Goal: Task Accomplishment & Management: Complete application form

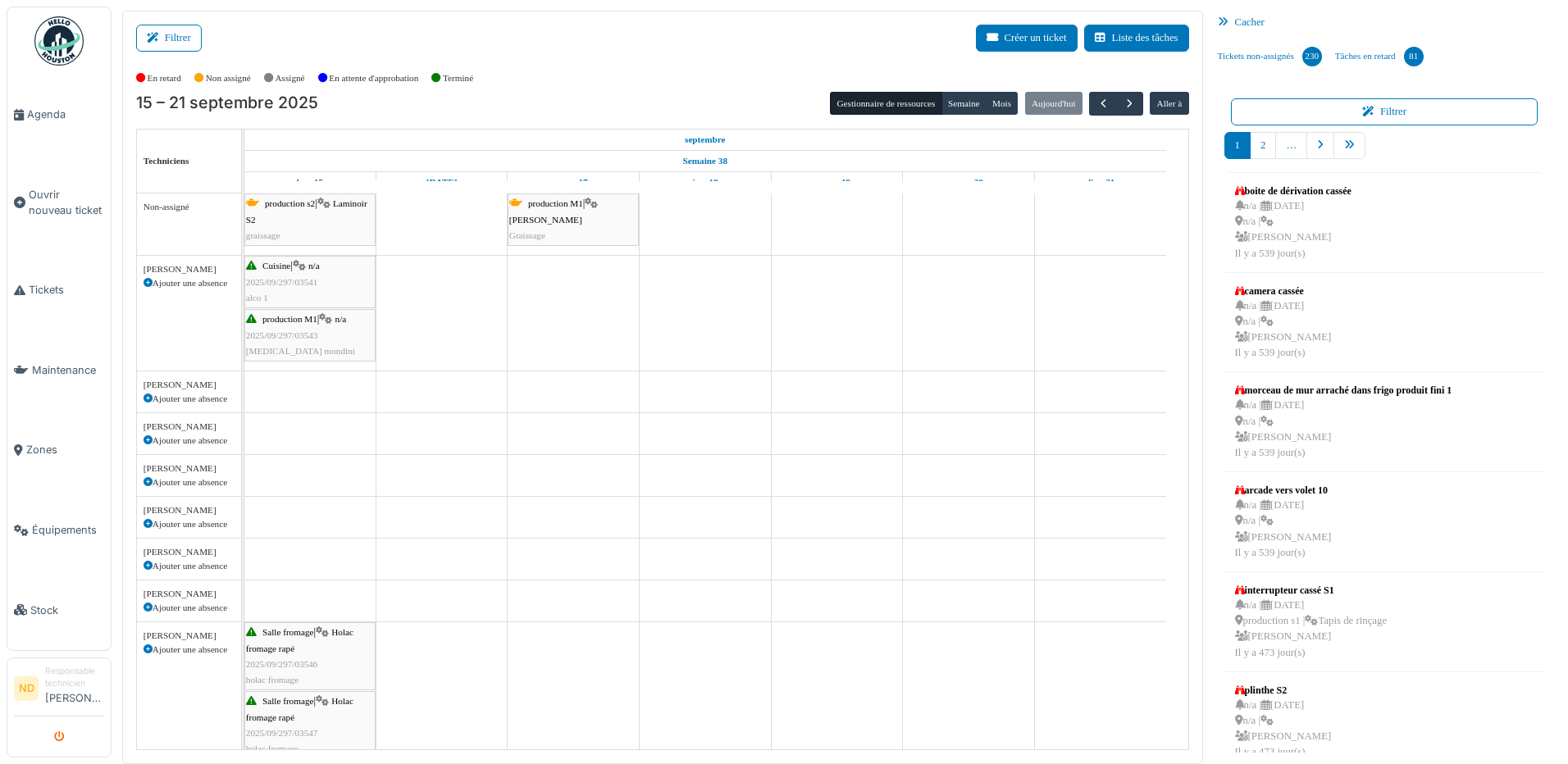
scroll to position [535, 0]
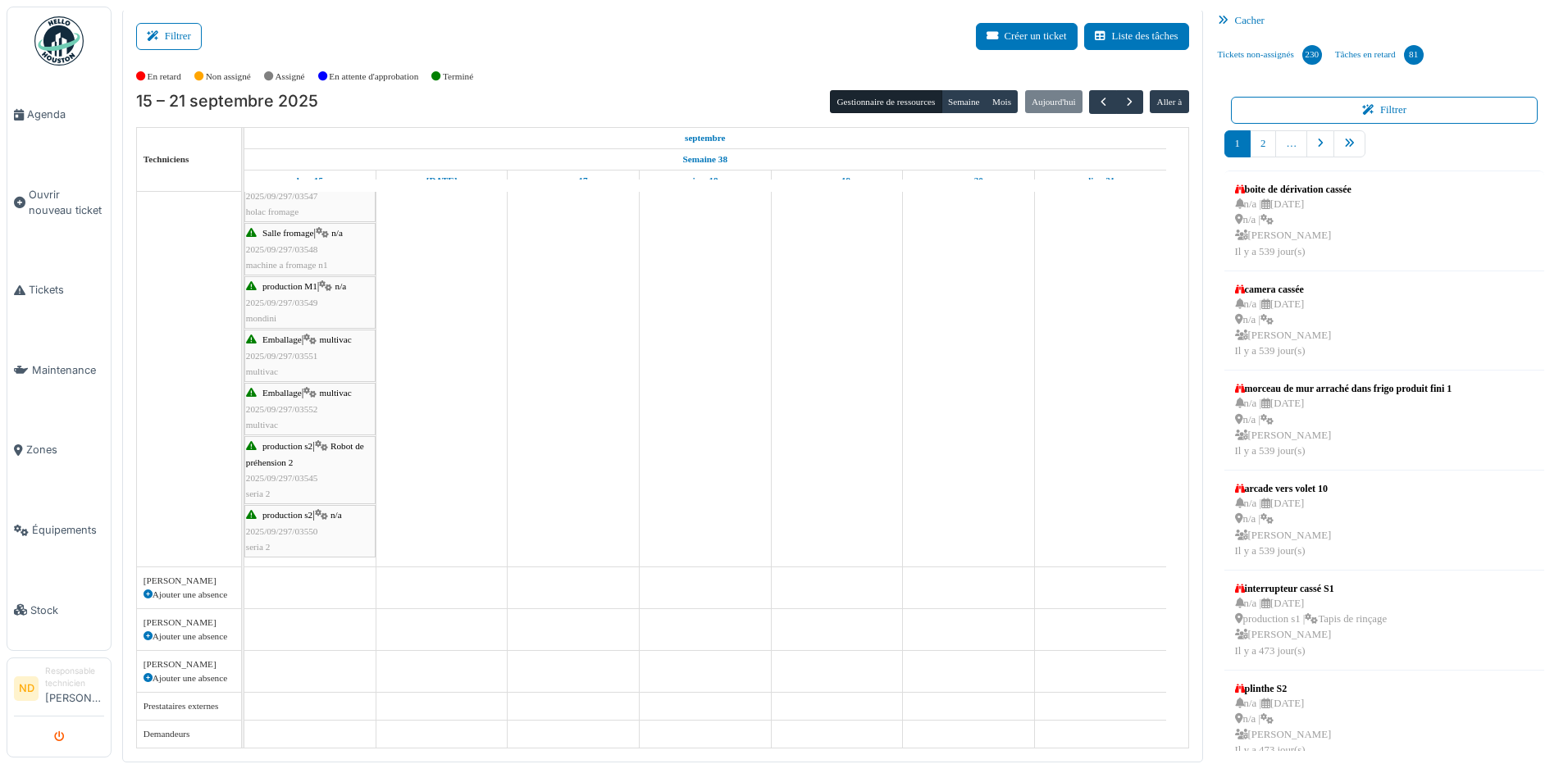
click at [59, 737] on icon "submit" at bounding box center [59, 737] width 11 height 11
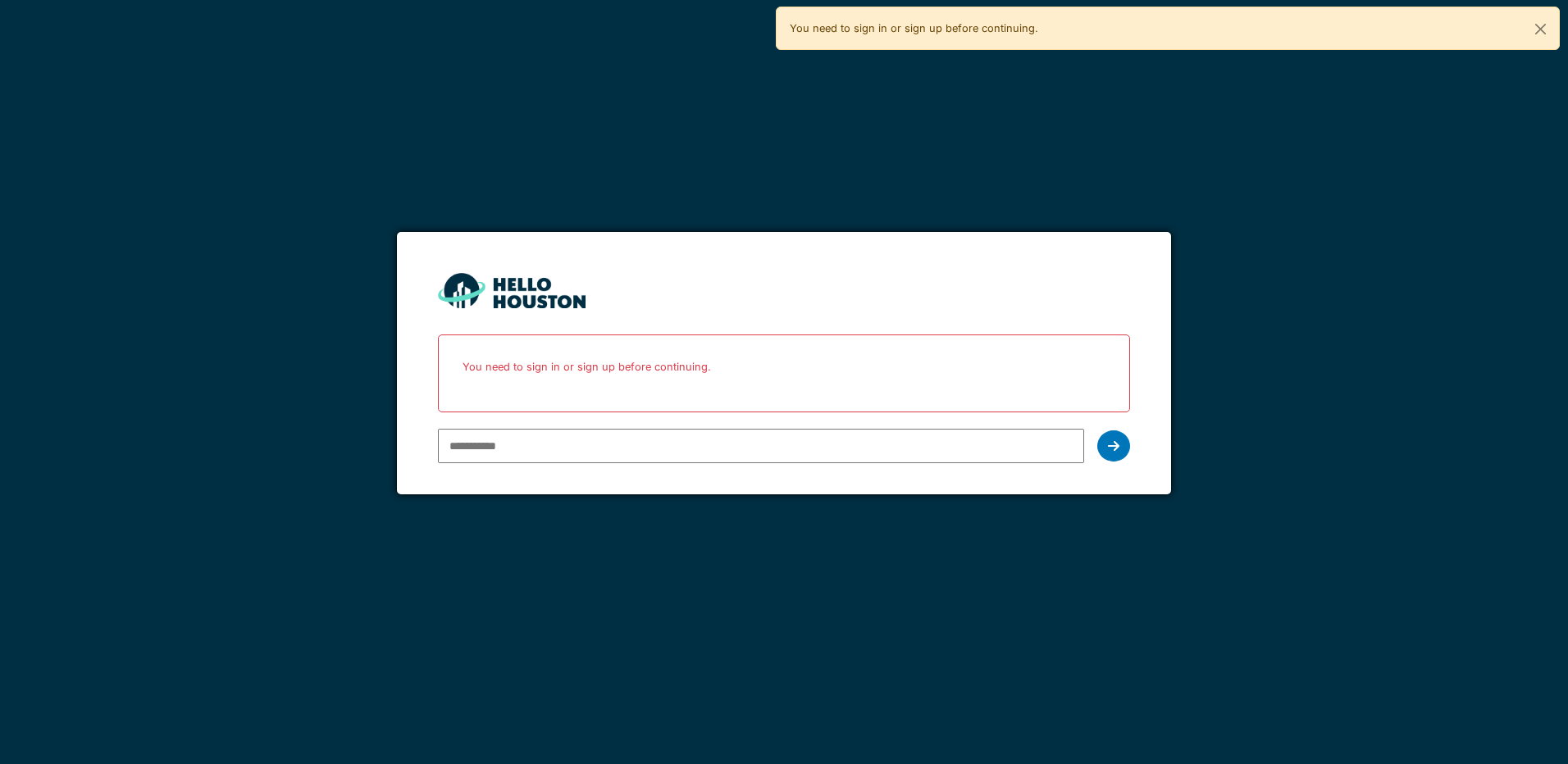
click at [512, 448] on input "email" at bounding box center [760, 446] width 646 height 35
type input "**********"
click at [1105, 437] on div at bounding box center [1114, 446] width 33 height 31
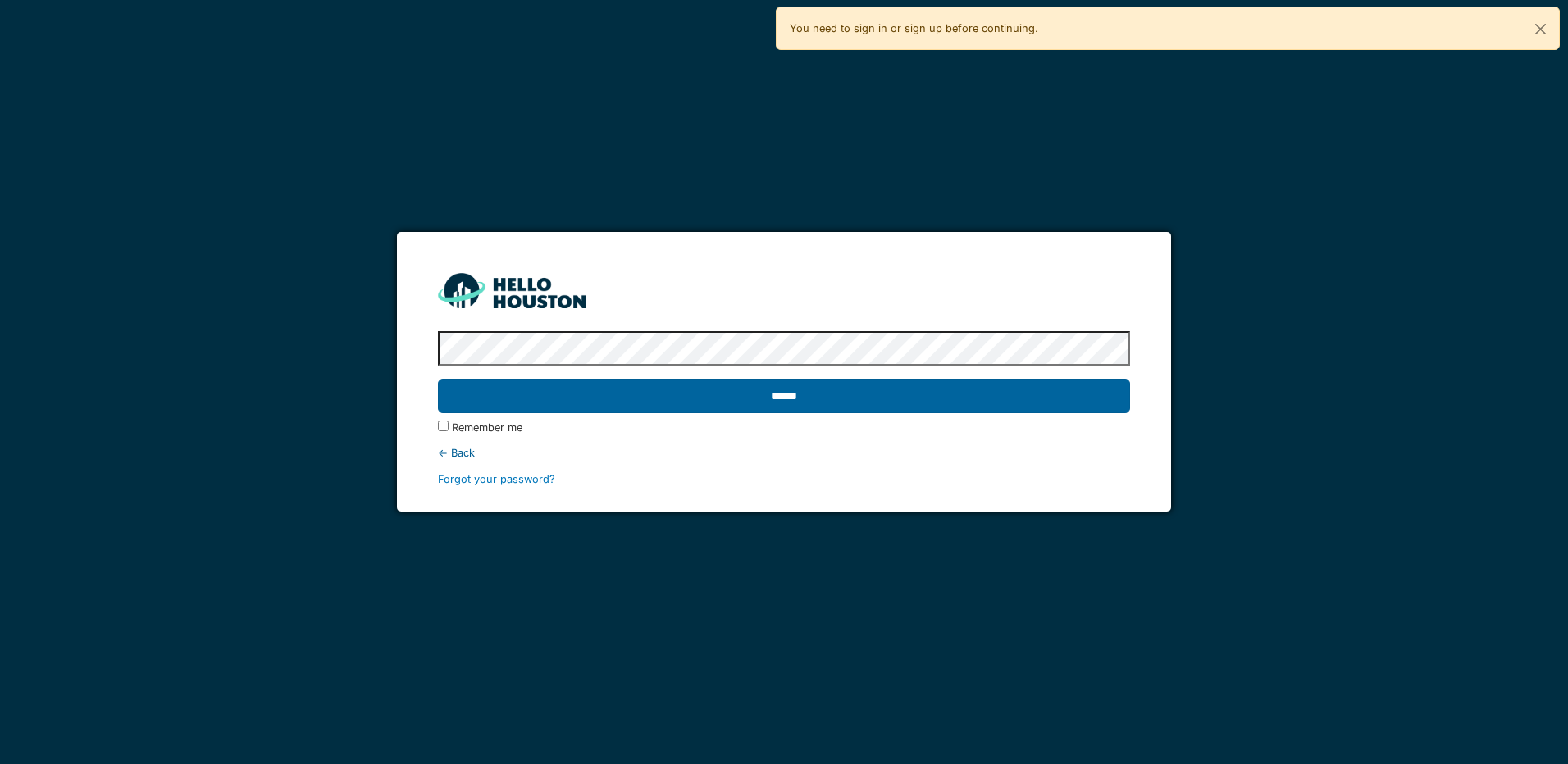
click at [802, 397] on input "******" at bounding box center [783, 396] width 691 height 35
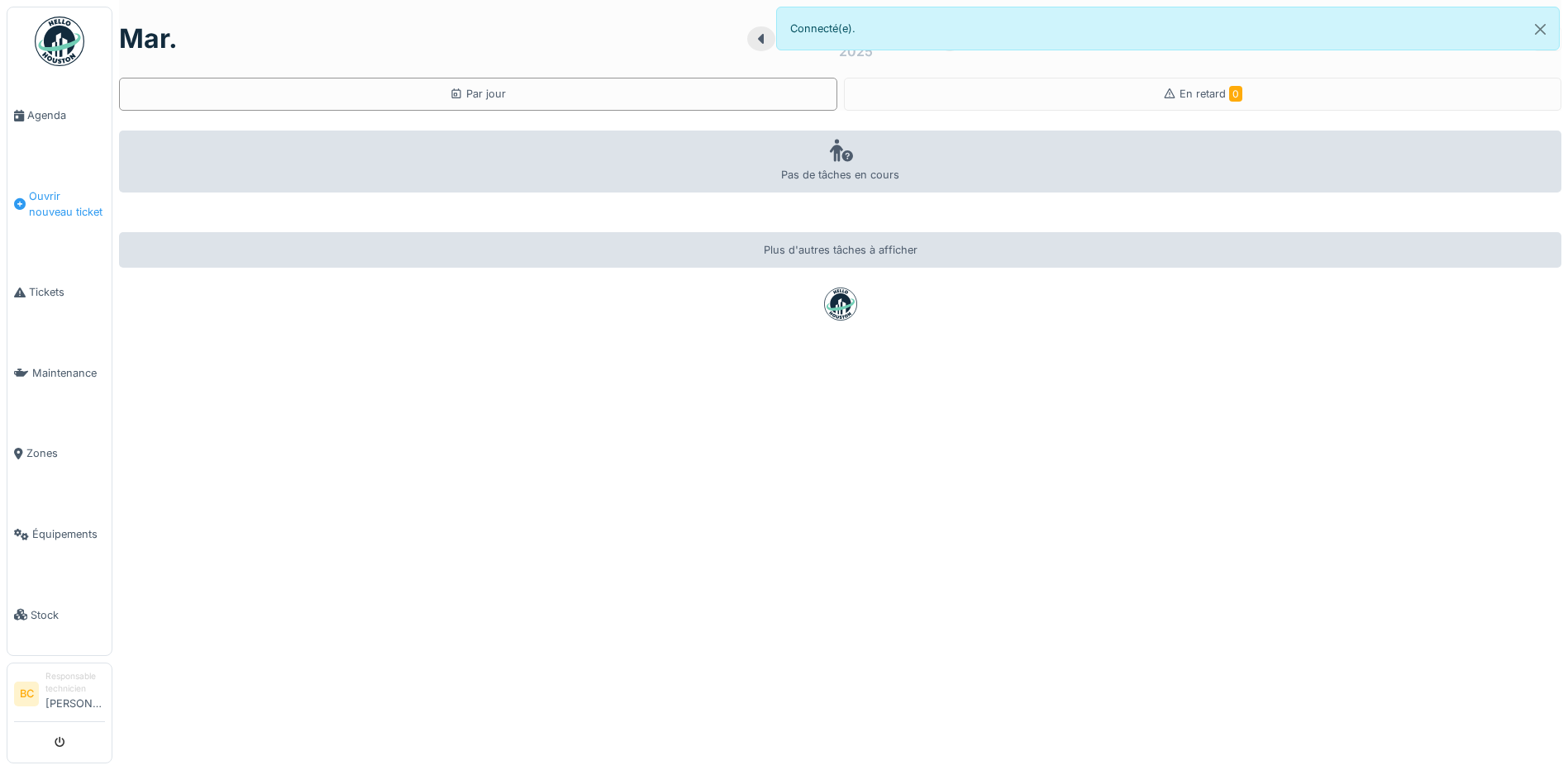
click at [45, 194] on span "Ouvrir nouveau ticket" at bounding box center [67, 205] width 76 height 32
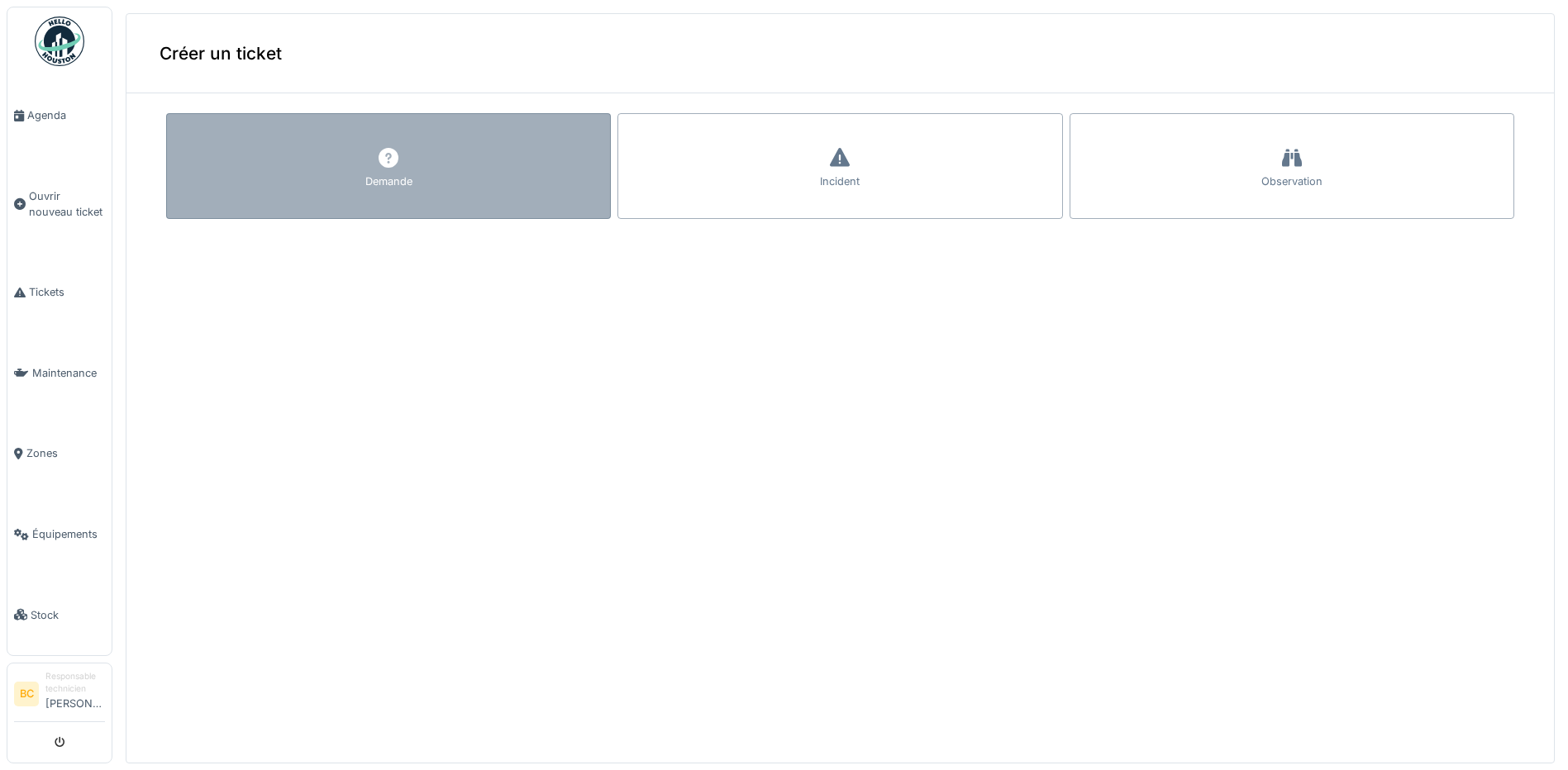
click at [307, 185] on div "Demande" at bounding box center [388, 166] width 444 height 106
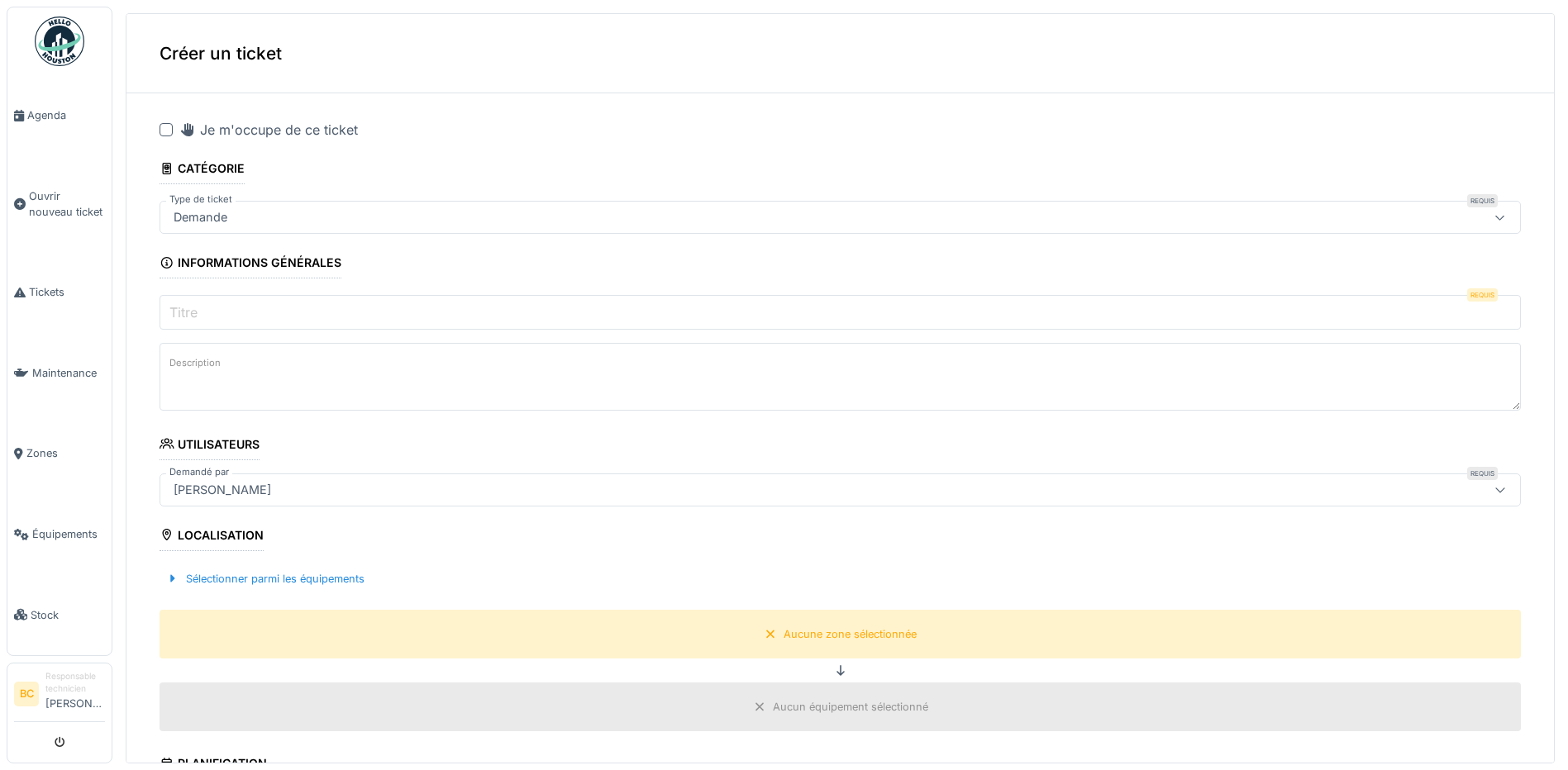
click at [168, 128] on div at bounding box center [166, 129] width 13 height 13
click at [168, 129] on icon at bounding box center [166, 129] width 7 height 7
click at [44, 110] on span "Agenda" at bounding box center [66, 115] width 78 height 16
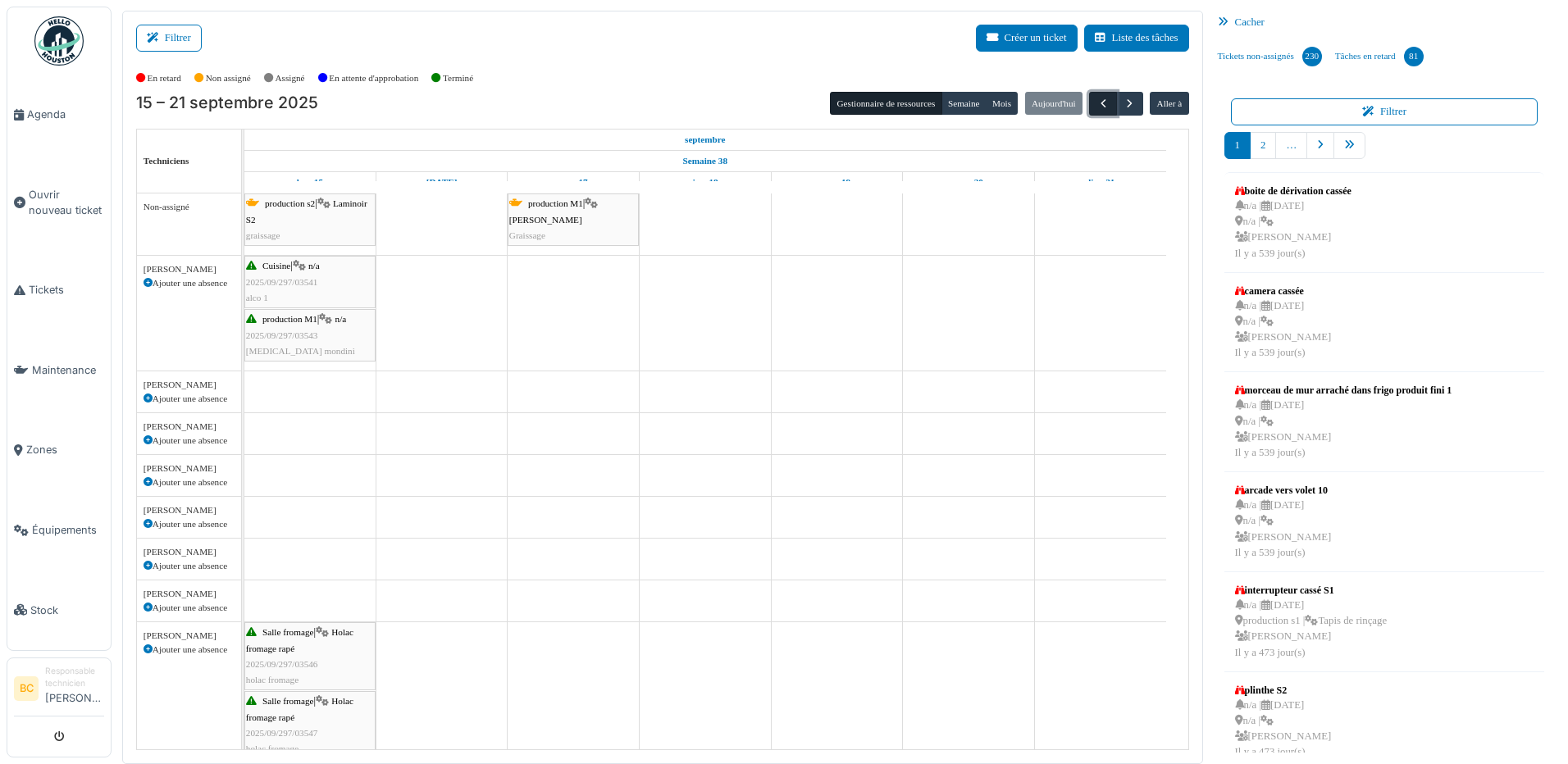
click at [1096, 100] on span "button" at bounding box center [1103, 104] width 14 height 14
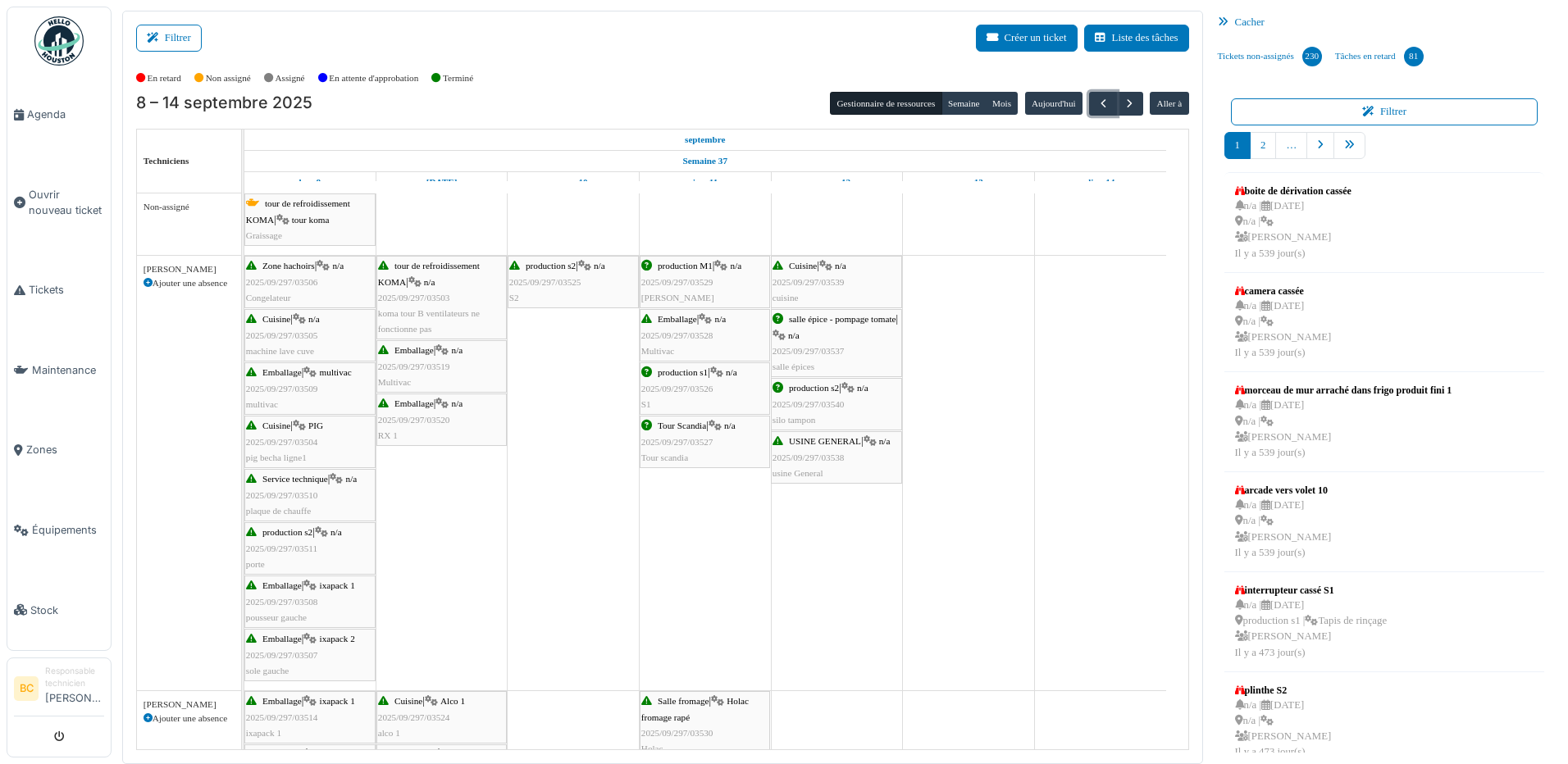
click at [675, 384] on span "2025/09/297/03526" at bounding box center [677, 389] width 72 height 10
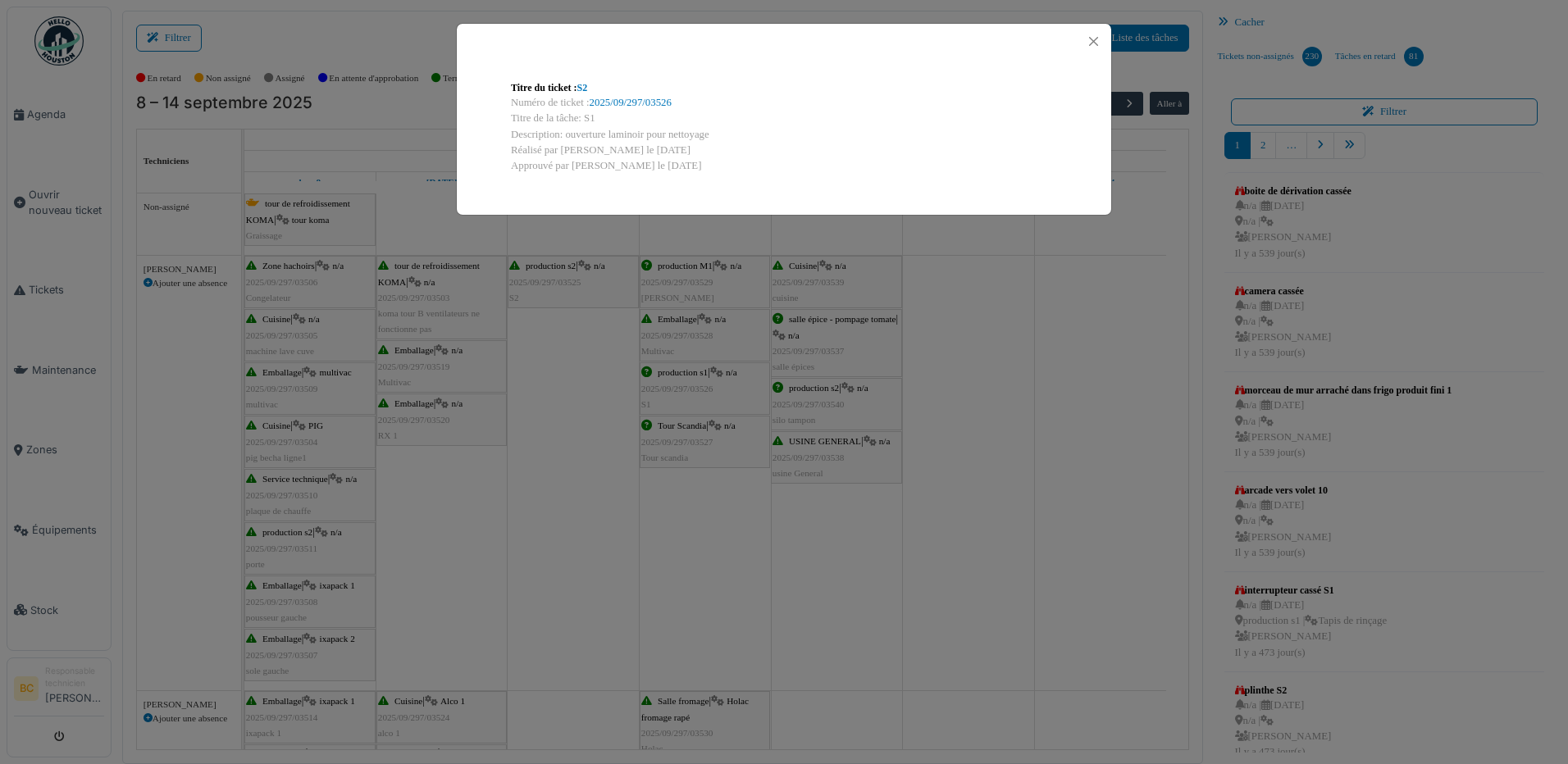
drag, startPoint x: 567, startPoint y: 132, endPoint x: 718, endPoint y: 138, distance: 151.1
click at [718, 138] on div "Description: ouverture laminoir pour nettoyage" at bounding box center [783, 134] width 546 height 16
copy div "ouverture laminoir pour nettoyage"
click at [55, 185] on div "Titre du ticket : S2 Numéro de ticket : 2025/09/297/03526 Titre de la tâche: S1…" at bounding box center [784, 382] width 1568 height 764
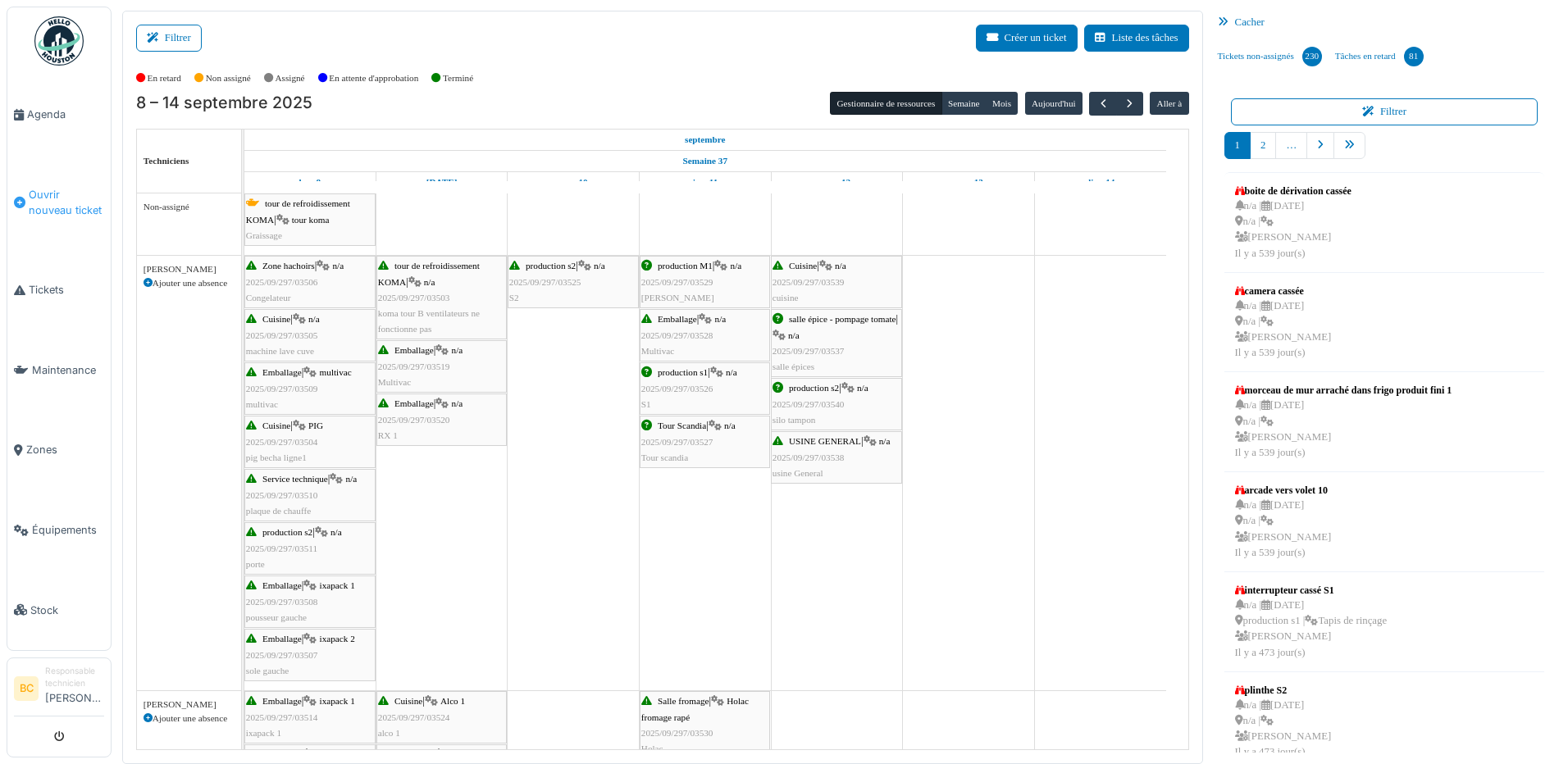
click at [56, 187] on span "Ouvrir nouveau ticket" at bounding box center [66, 203] width 75 height 31
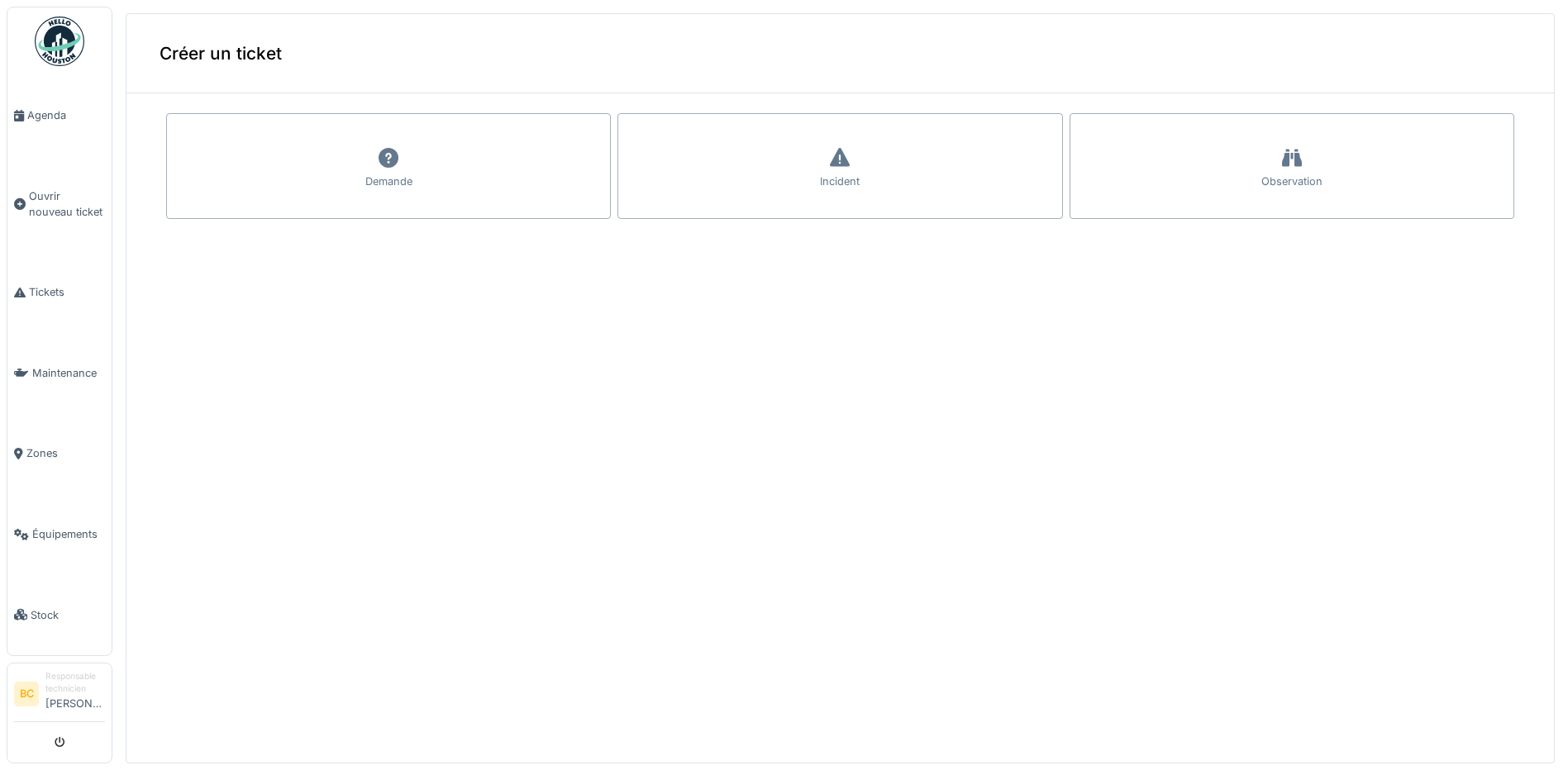
click at [327, 140] on div "Demande" at bounding box center [388, 166] width 444 height 106
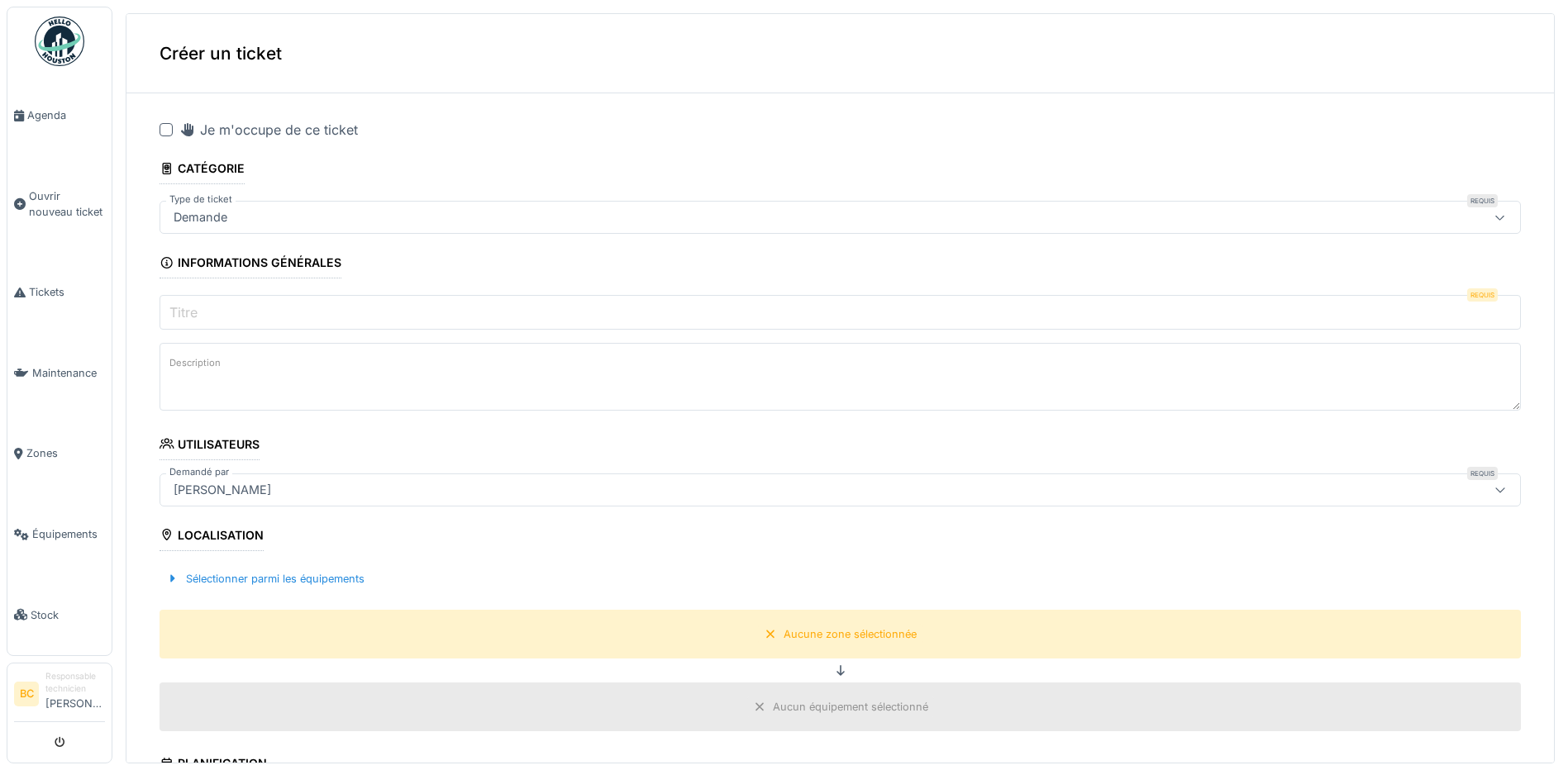
click at [164, 125] on div at bounding box center [166, 129] width 13 height 13
click at [220, 311] on input "Titre" at bounding box center [840, 312] width 1361 height 35
type input "*"
type textarea "*"
type textarea "**"
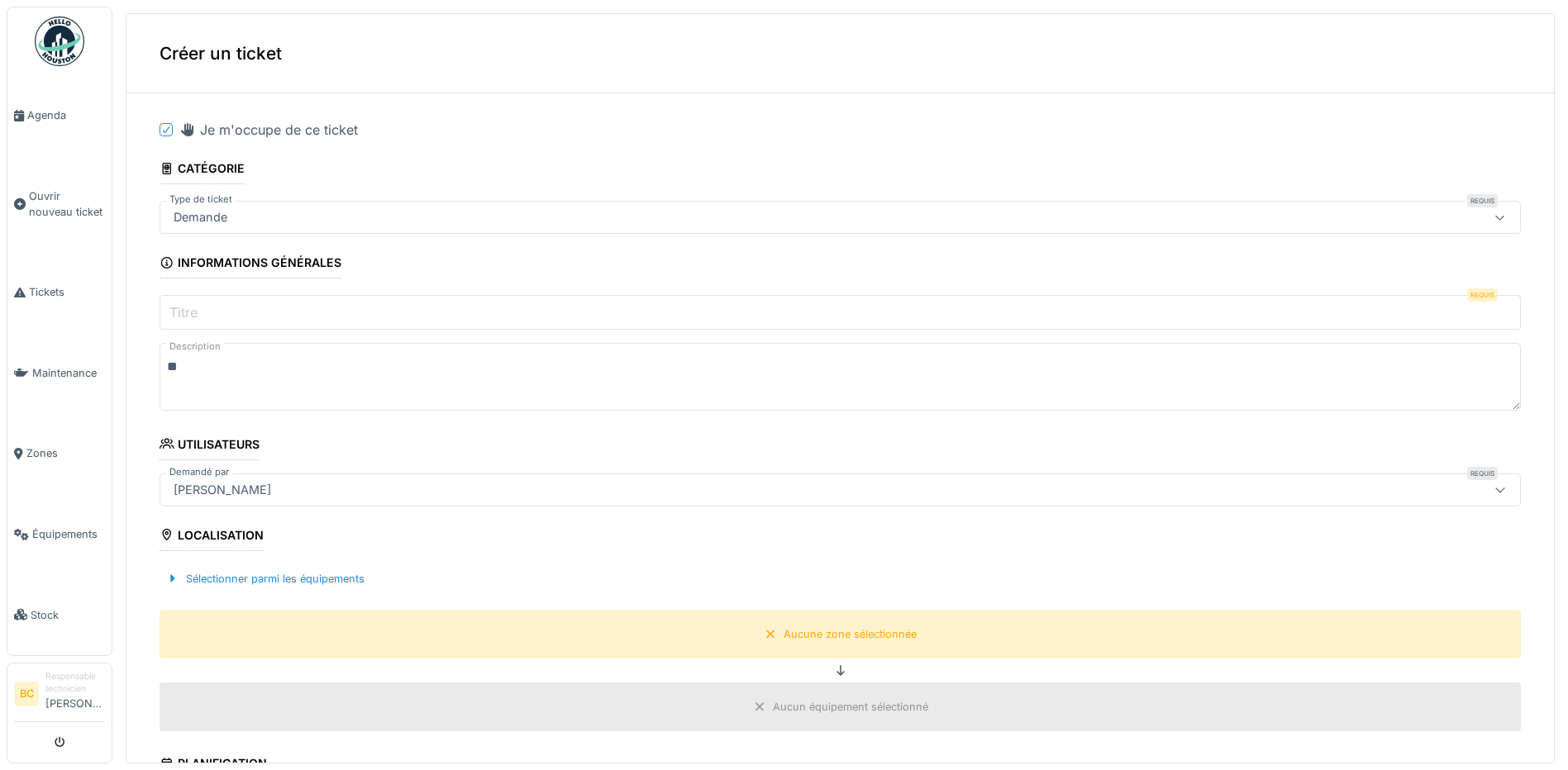
click at [220, 311] on input "Titre" at bounding box center [840, 312] width 1361 height 35
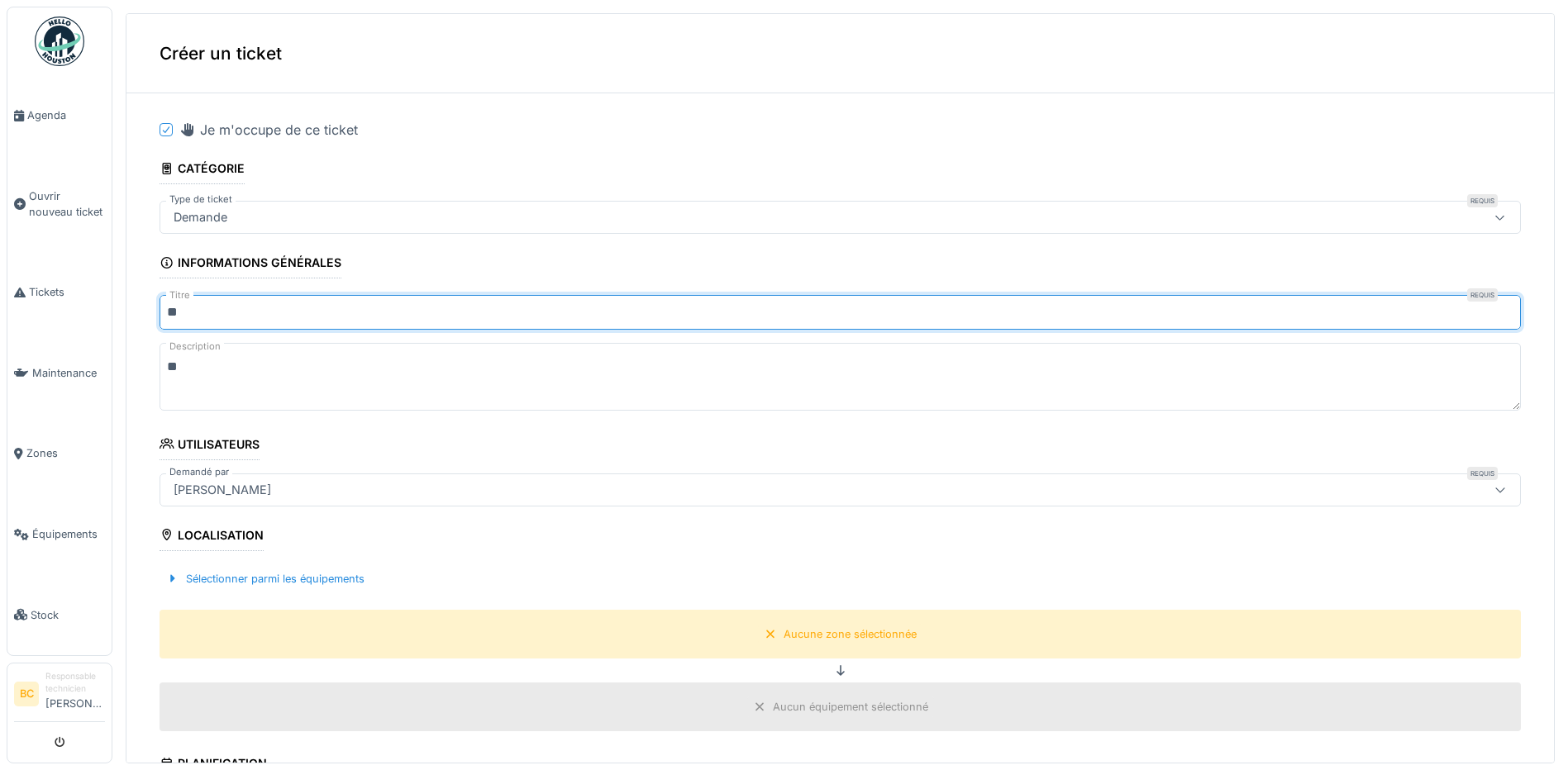
type input "*"
type input "**"
click at [213, 364] on textarea "**" at bounding box center [840, 377] width 1361 height 68
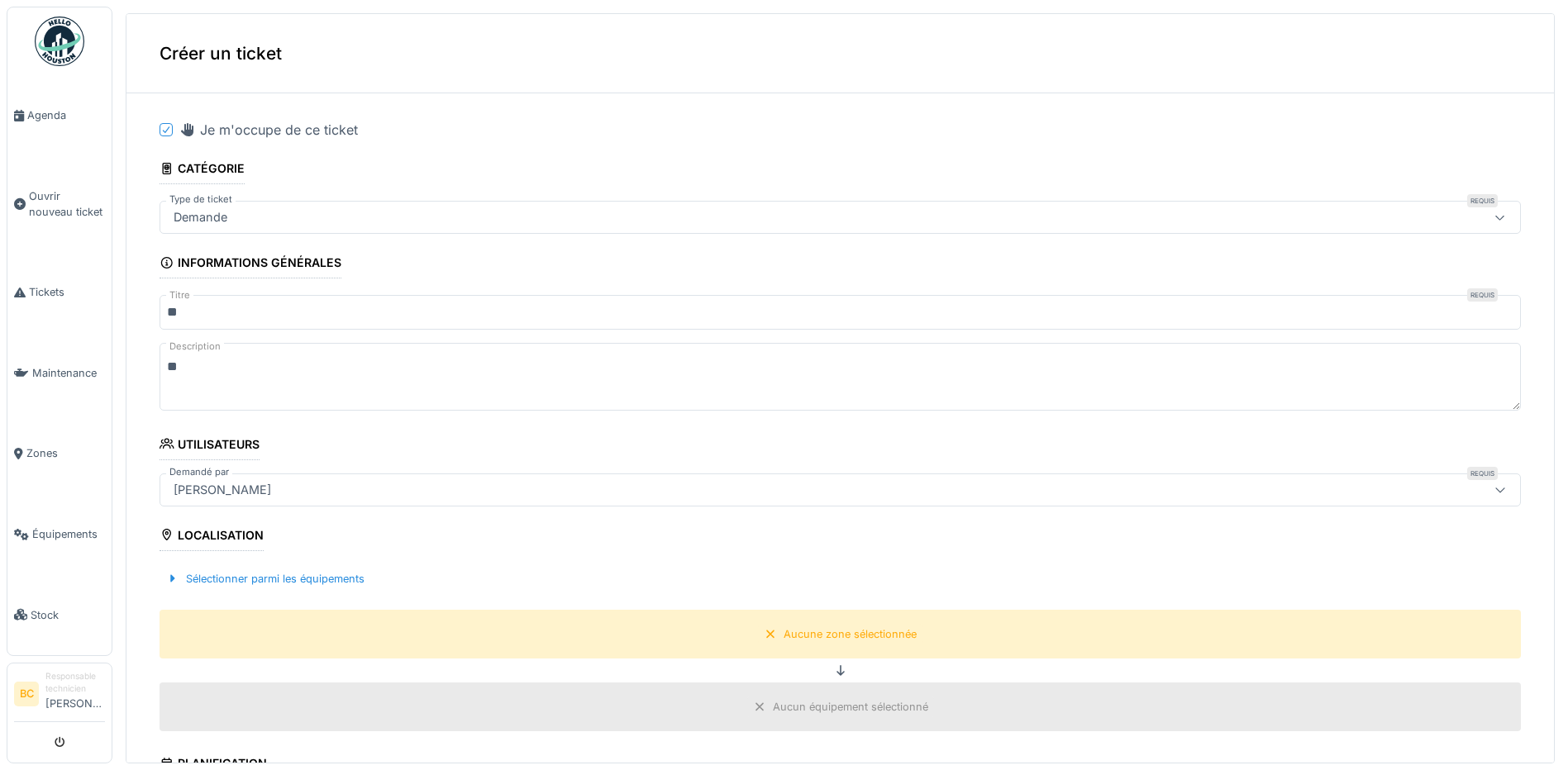
type textarea "*"
drag, startPoint x: 218, startPoint y: 365, endPoint x: 292, endPoint y: 354, distance: 74.8
click at [292, 354] on textarea "Description" at bounding box center [840, 377] width 1361 height 68
paste textarea "**********"
type textarea "**********"
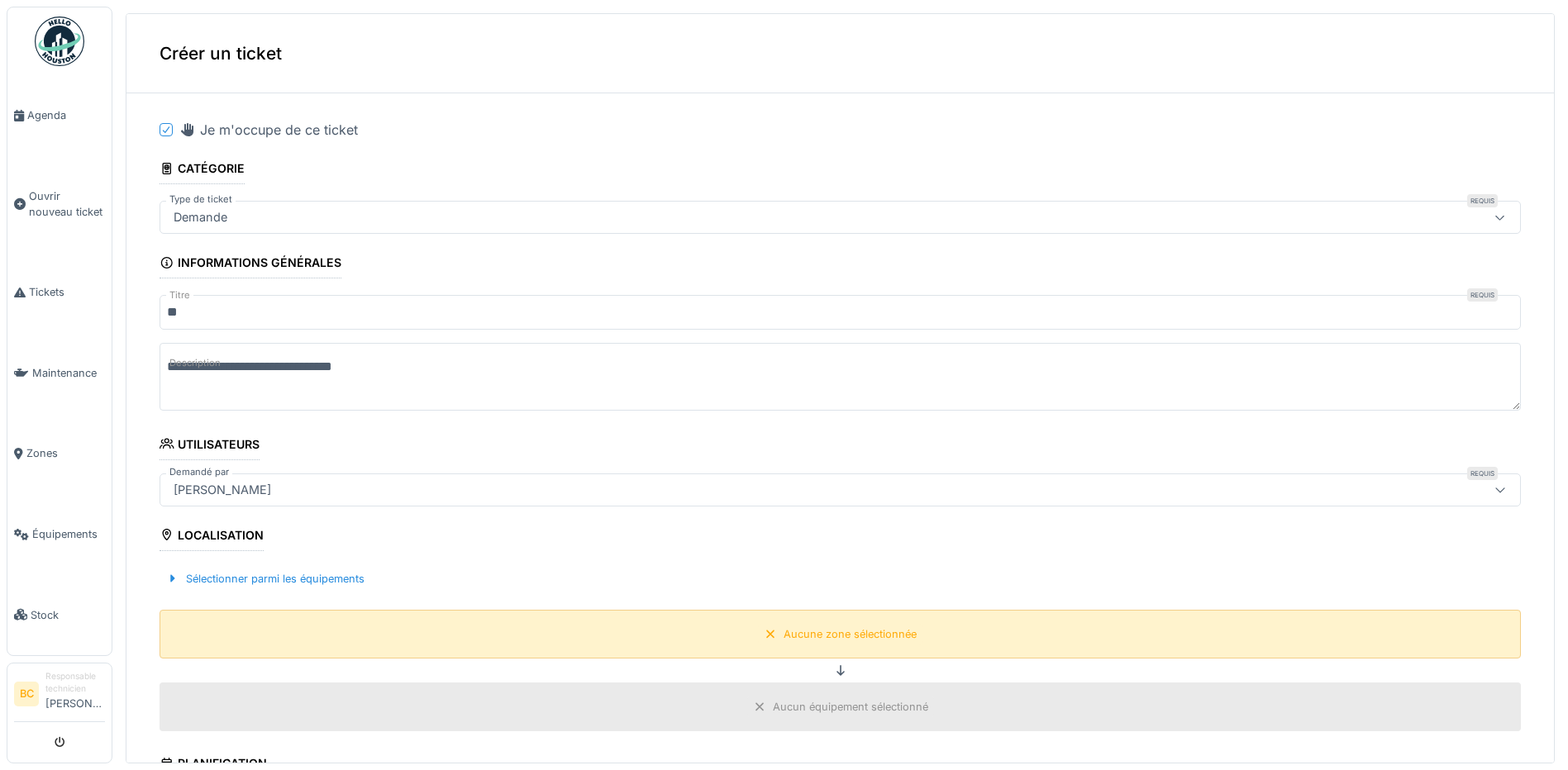
click at [820, 637] on div "Aucune zone sélectionnée" at bounding box center [850, 634] width 133 height 16
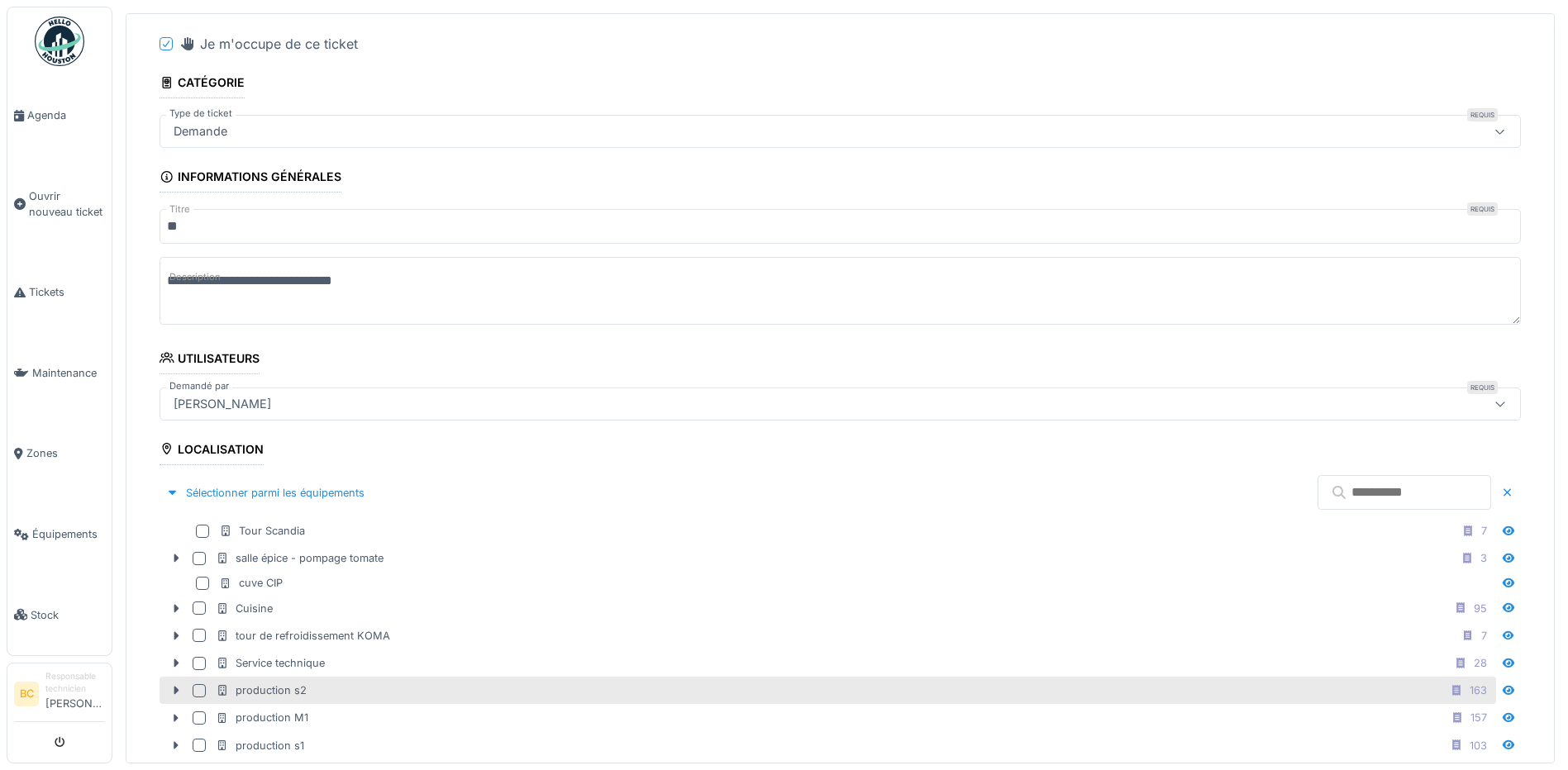
scroll to position [165, 0]
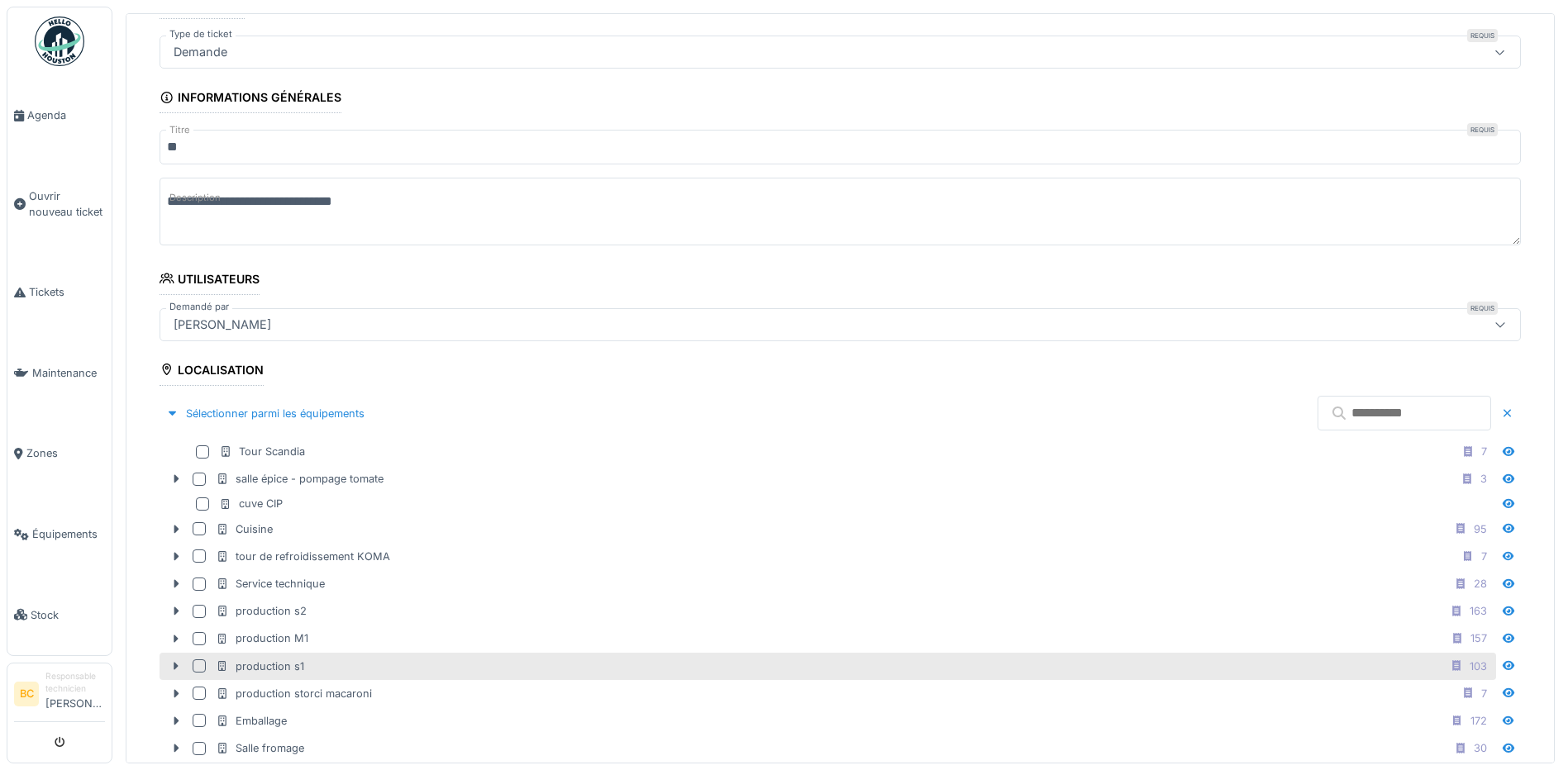
click at [306, 660] on div "production s1 103" at bounding box center [854, 666] width 1277 height 21
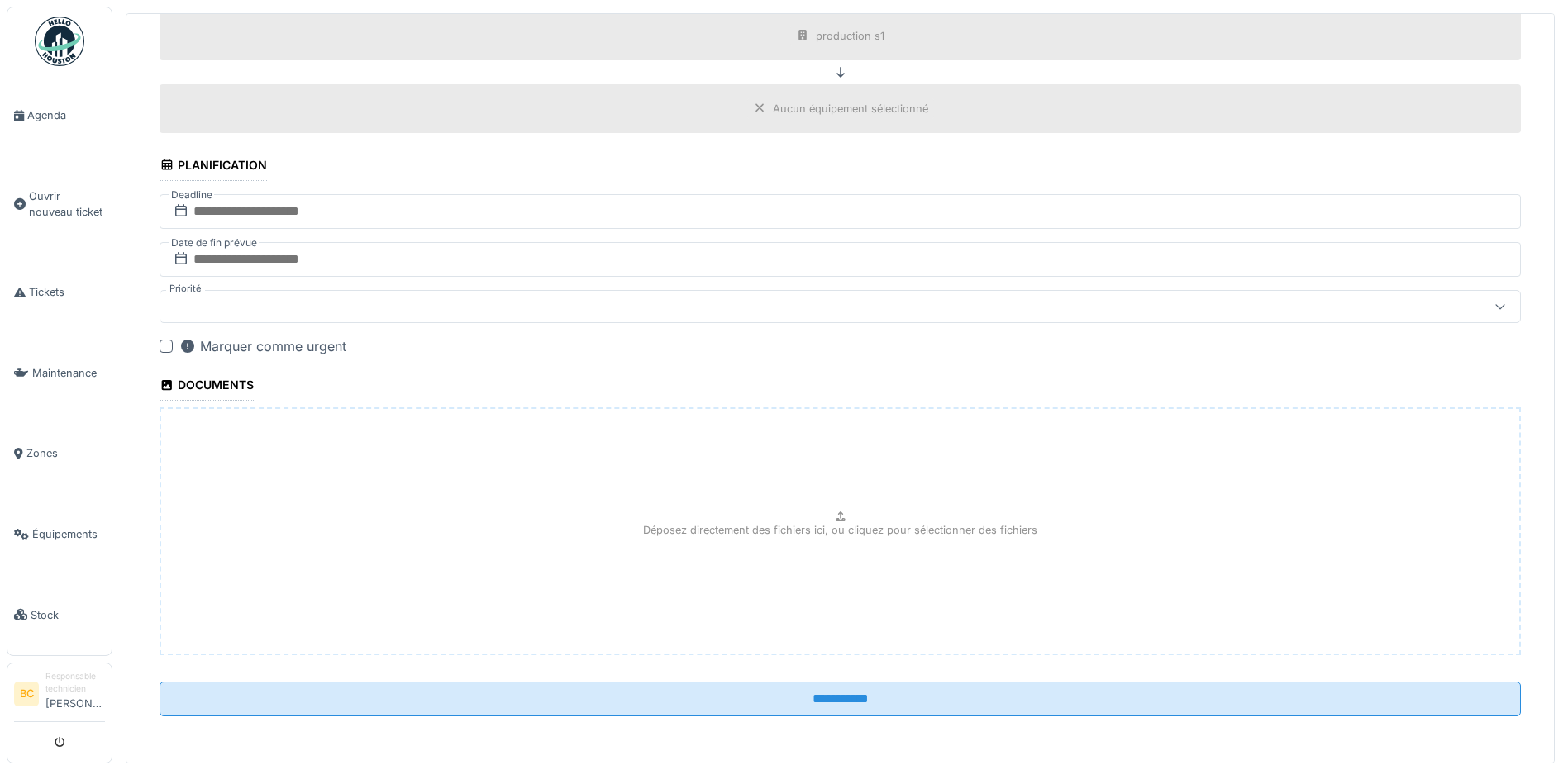
scroll to position [6, 0]
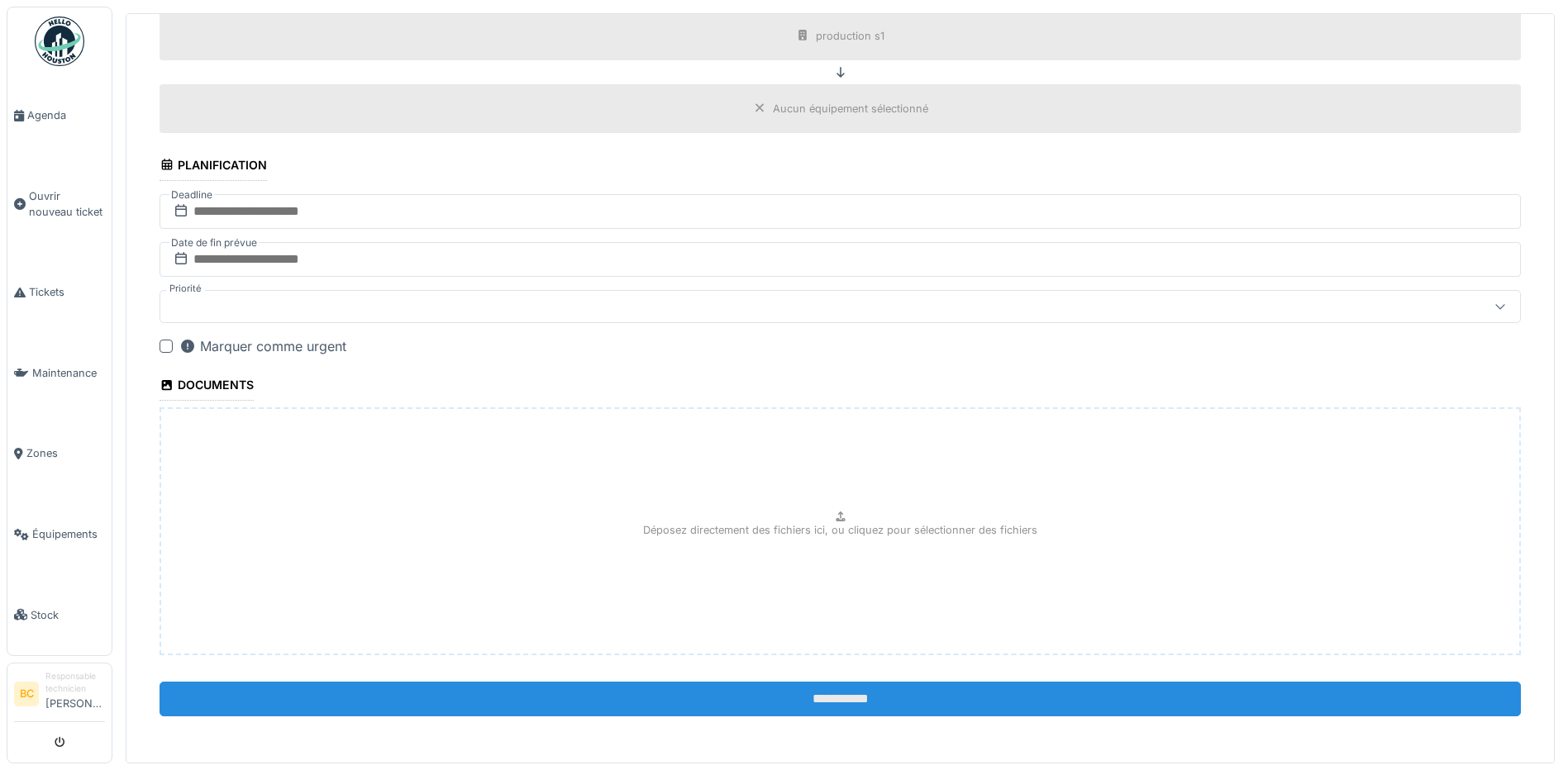
click at [800, 702] on input "**********" at bounding box center [840, 699] width 1361 height 35
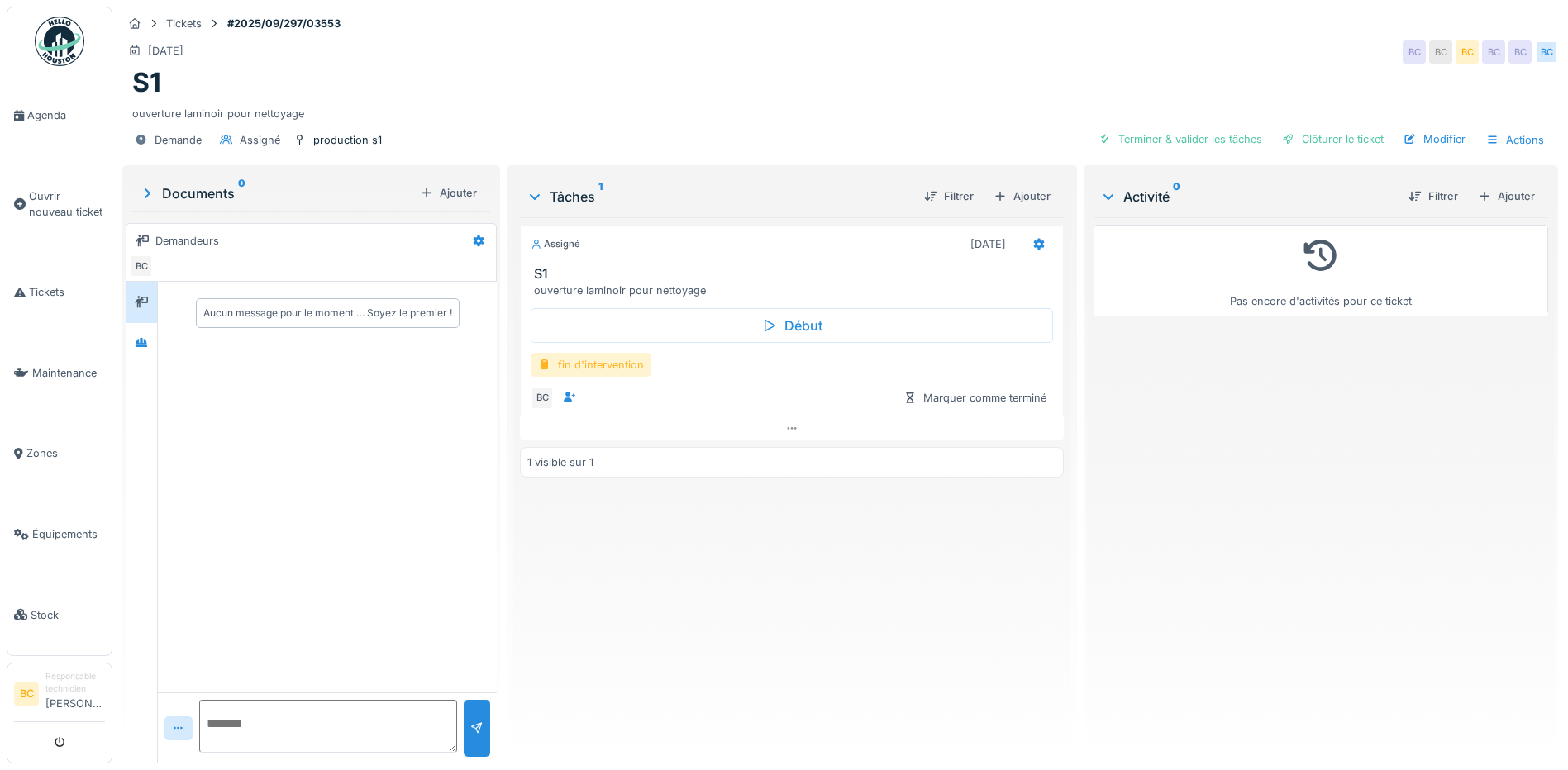
click at [608, 367] on div "fin d'intervention" at bounding box center [591, 364] width 120 height 24
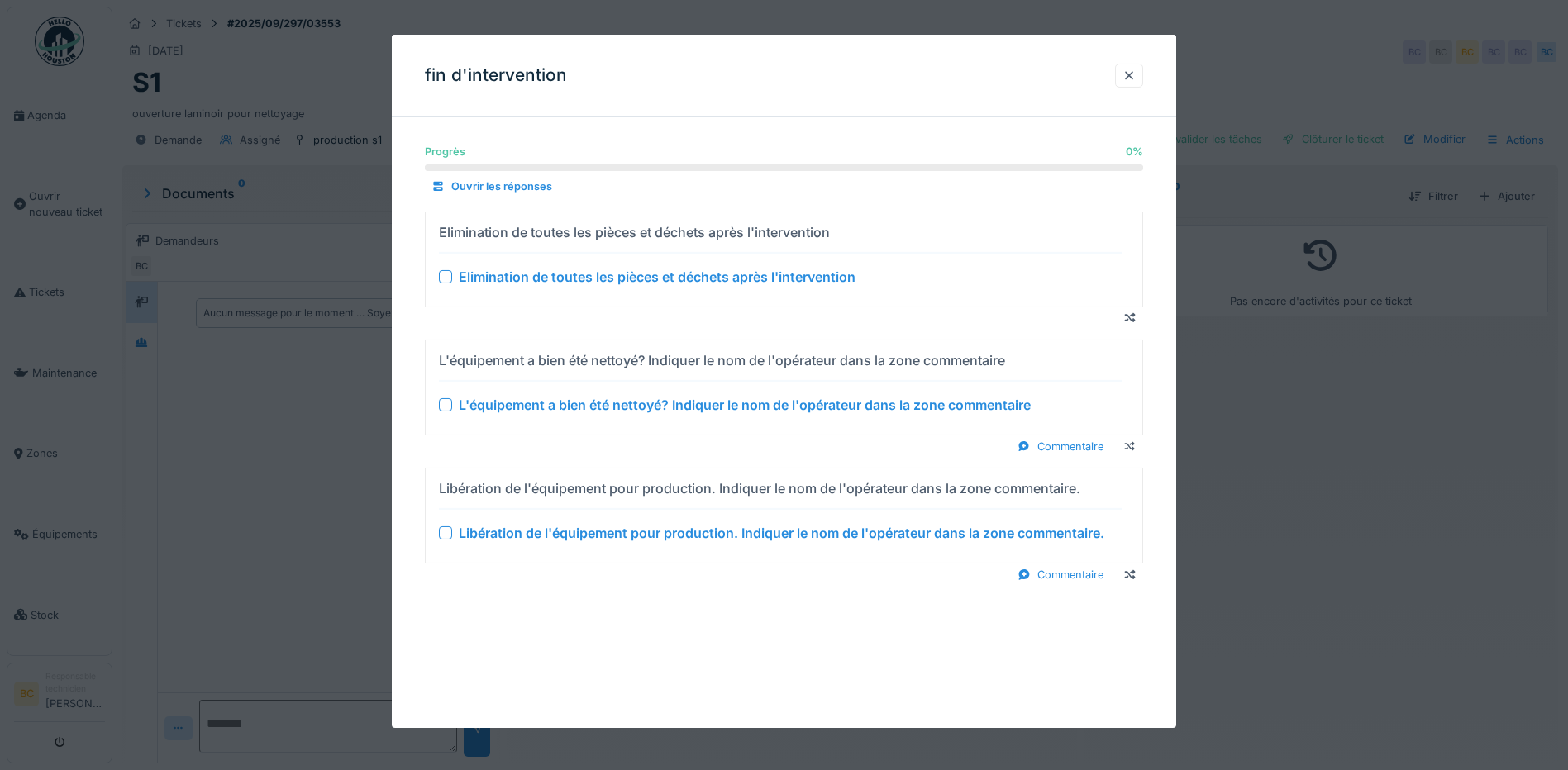
click at [623, 286] on div "Elimination de toutes les pièces et déchets après l'intervention Elimination de…" at bounding box center [780, 259] width 683 height 81
click at [647, 269] on div "Elimination de toutes les pièces et déchets après l'intervention" at bounding box center [657, 277] width 397 height 20
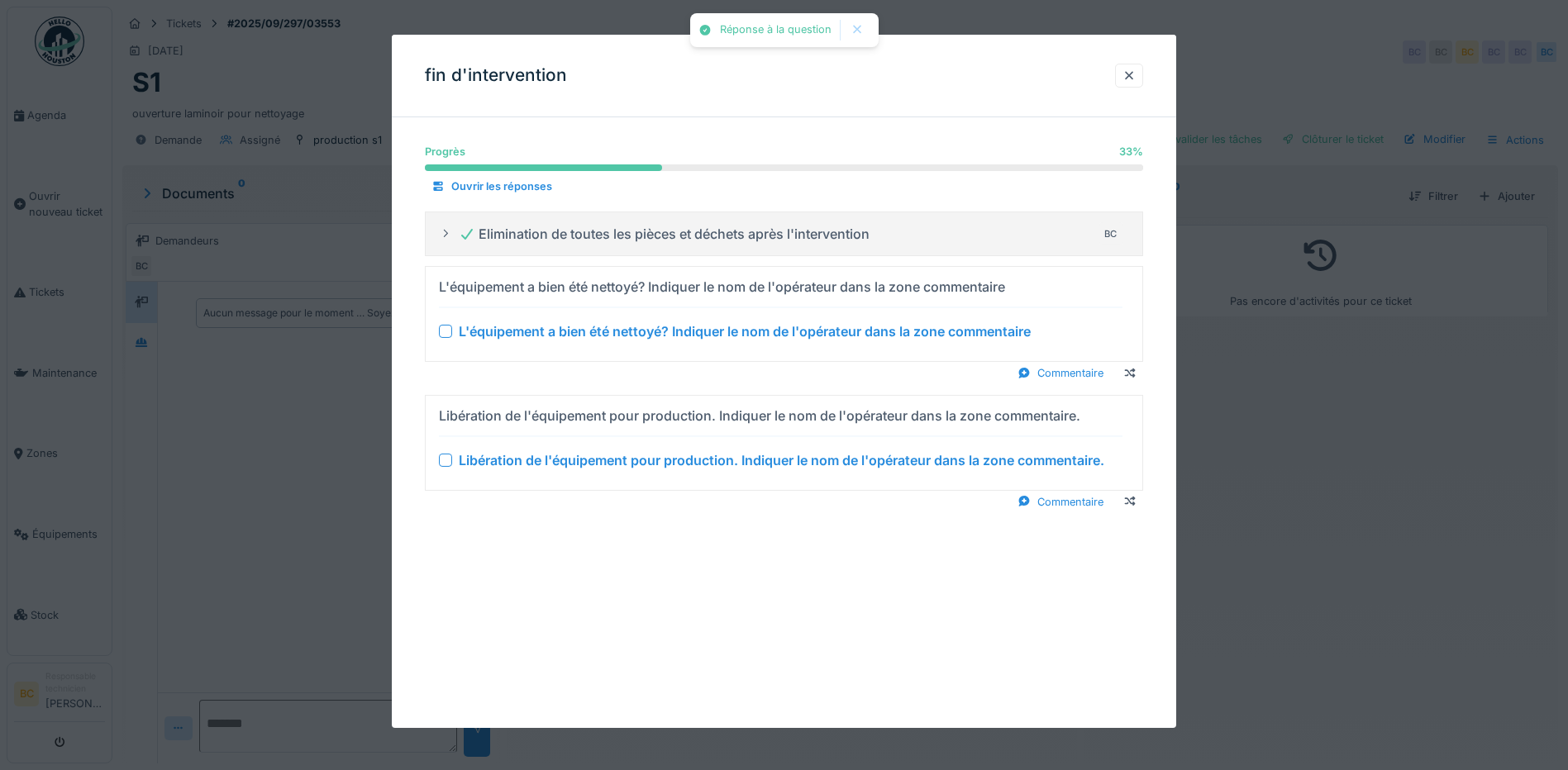
click at [657, 337] on div "L'équipement a bien été nettoyé? Indiquer le nom de l'opérateur dans la zone co…" at bounding box center [744, 332] width 572 height 20
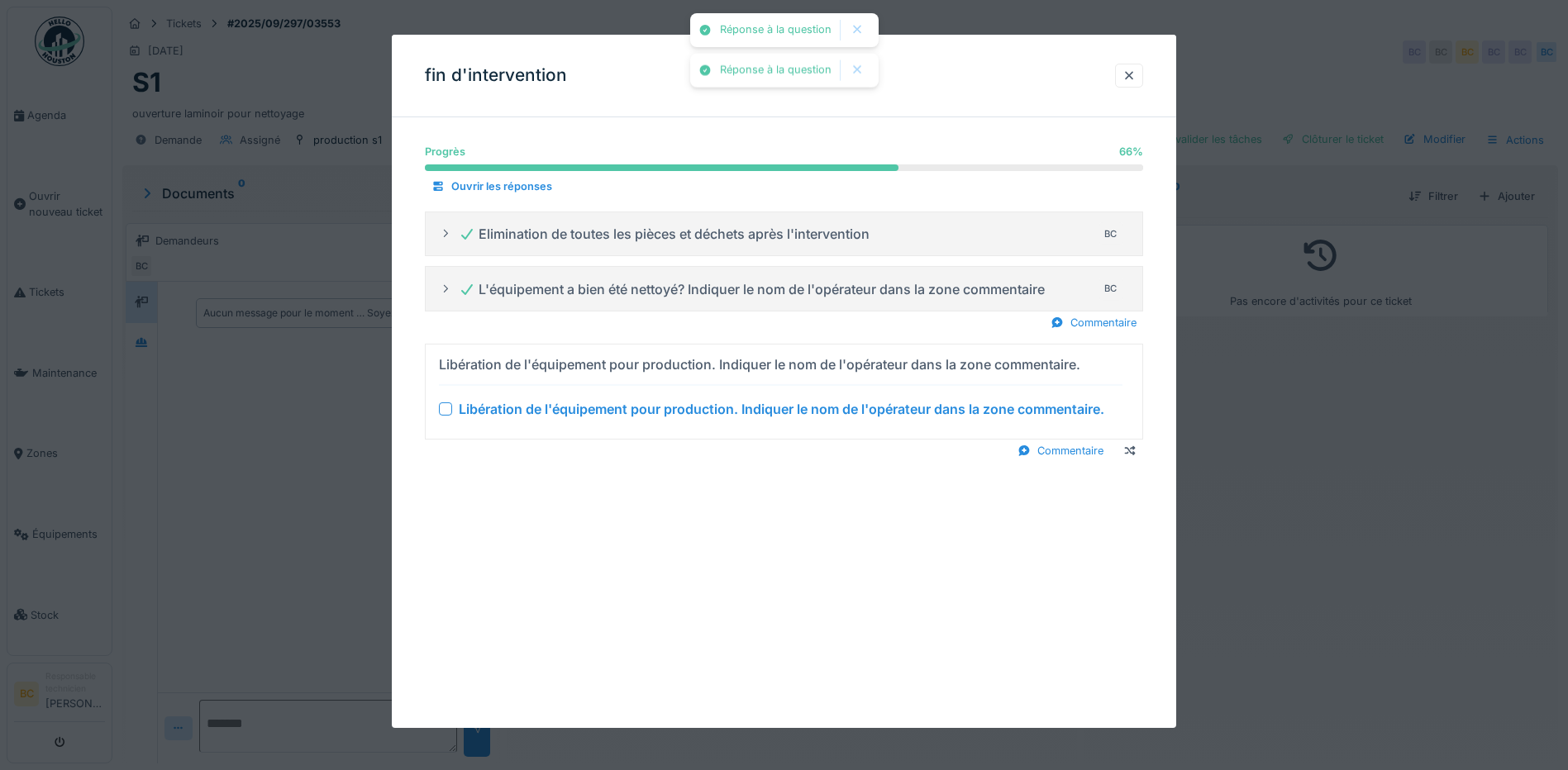
click at [692, 404] on div "Libération de l'équipement pour production. Indiquer le nom de l'opérateur dans…" at bounding box center [781, 409] width 646 height 20
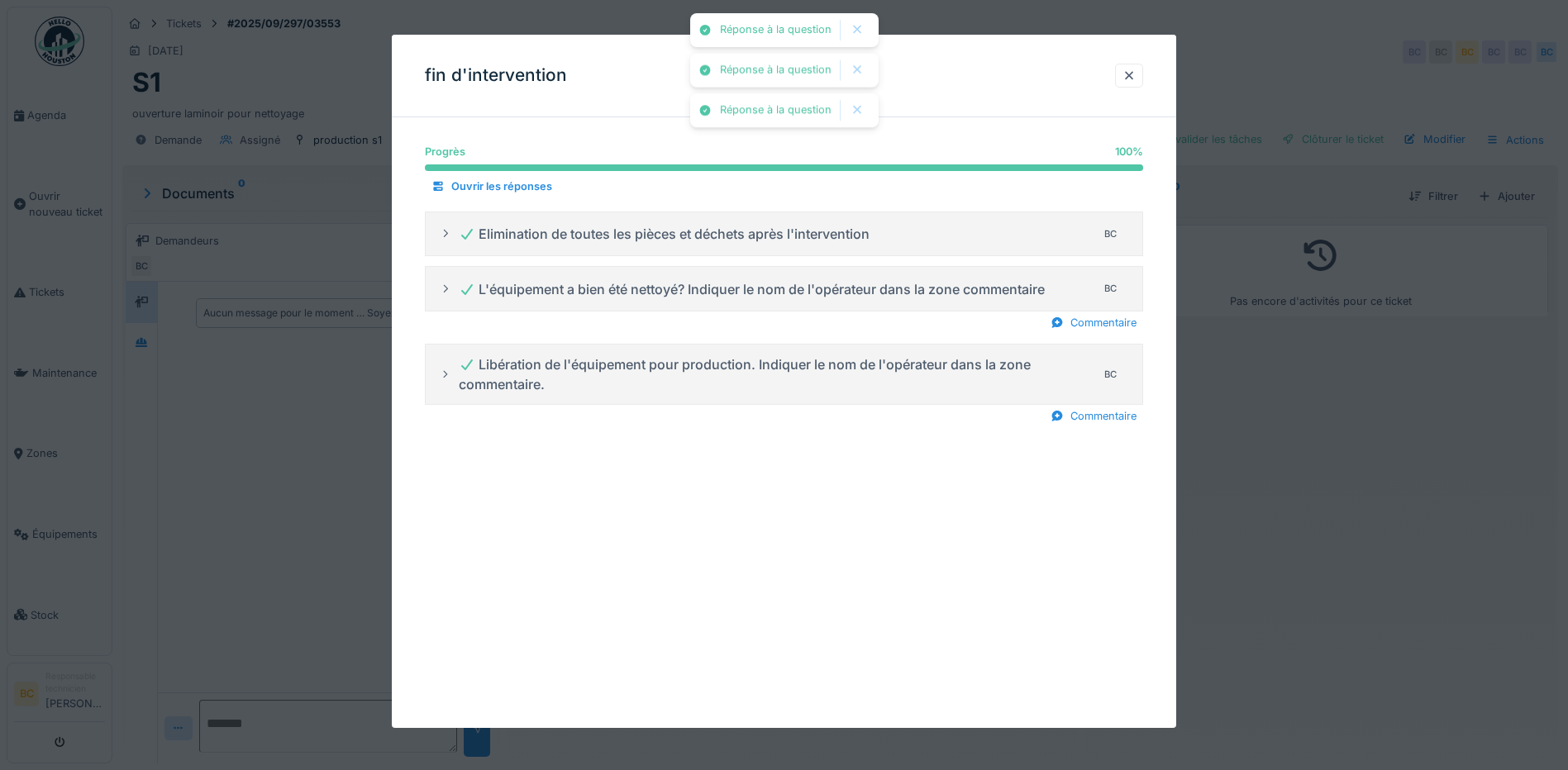
click at [1418, 479] on div at bounding box center [784, 385] width 1568 height 770
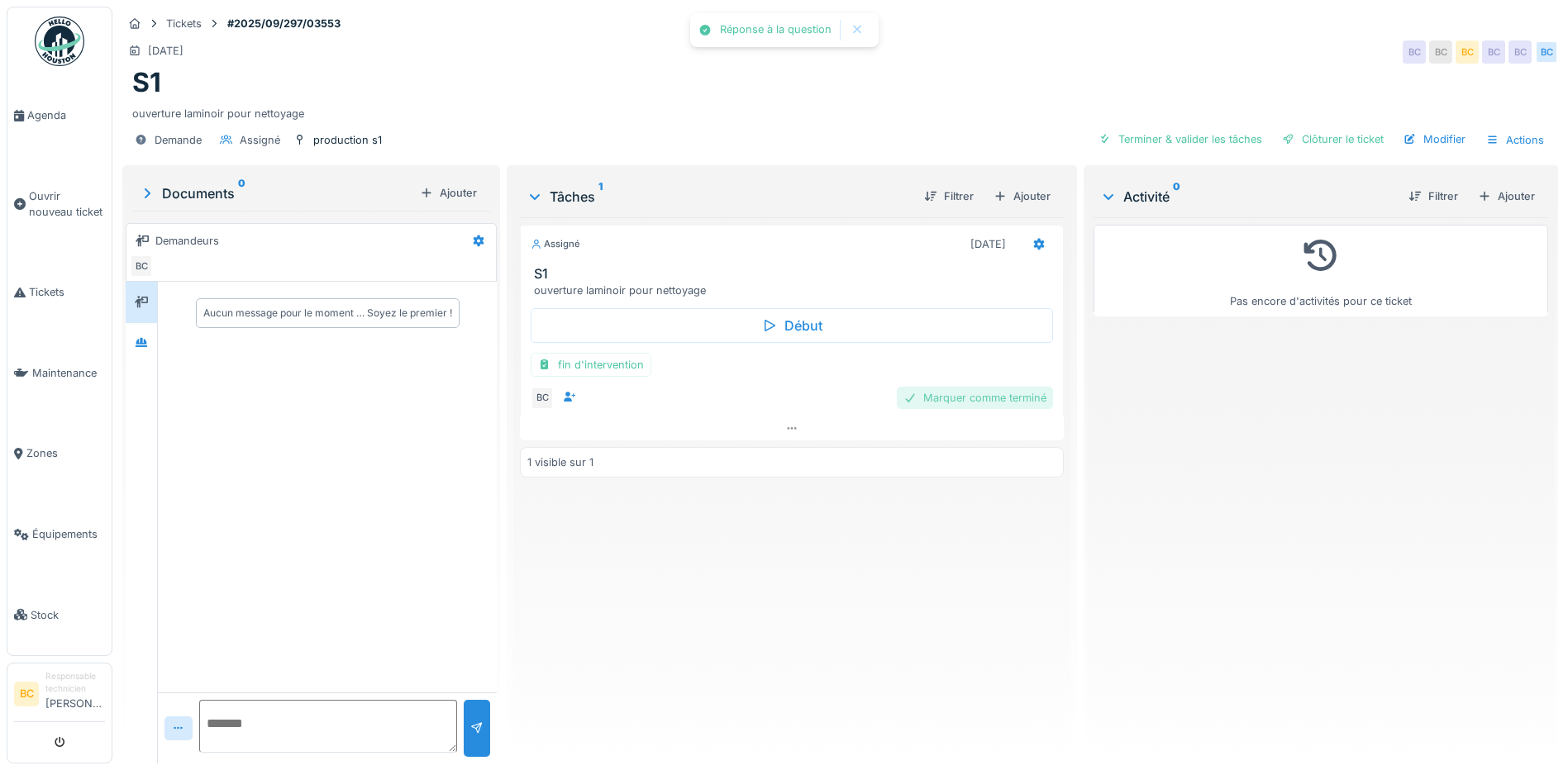
click at [1017, 398] on div "Marquer comme terminé" at bounding box center [974, 398] width 156 height 23
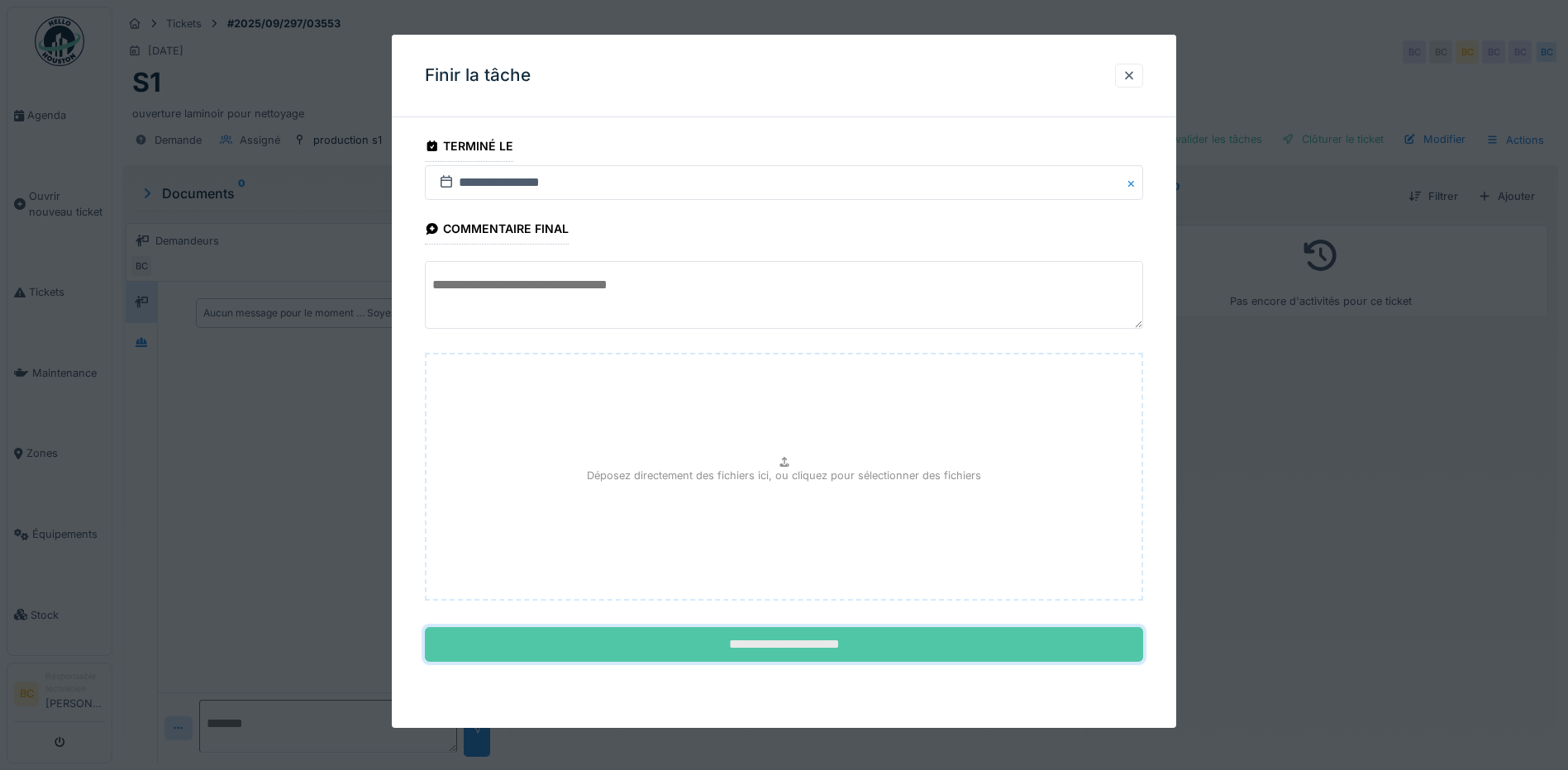
click at [921, 648] on input "**********" at bounding box center [784, 645] width 718 height 35
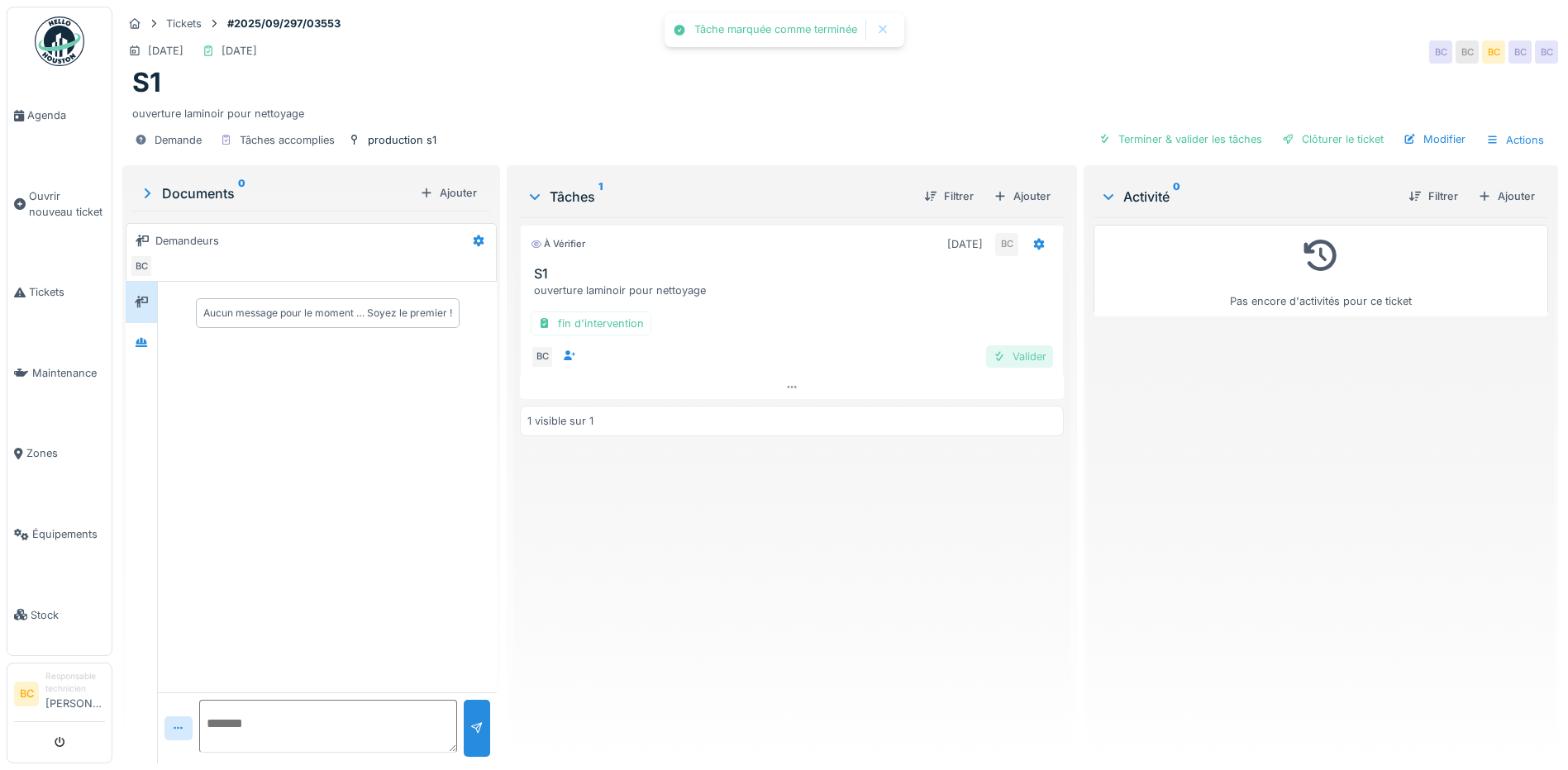
click at [1022, 352] on div "Valider" at bounding box center [1019, 357] width 67 height 23
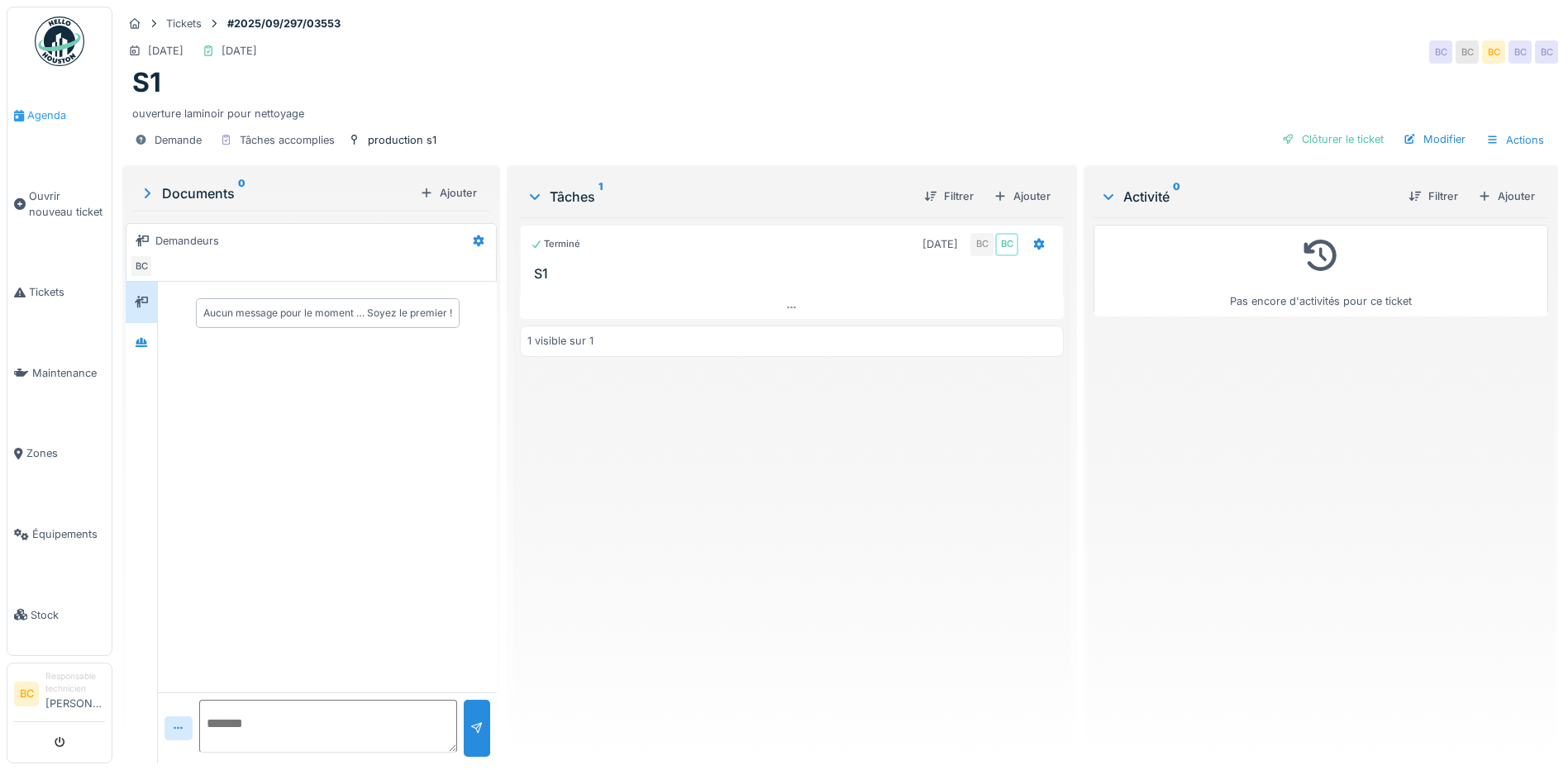
click at [53, 116] on span "Agenda" at bounding box center [66, 115] width 78 height 16
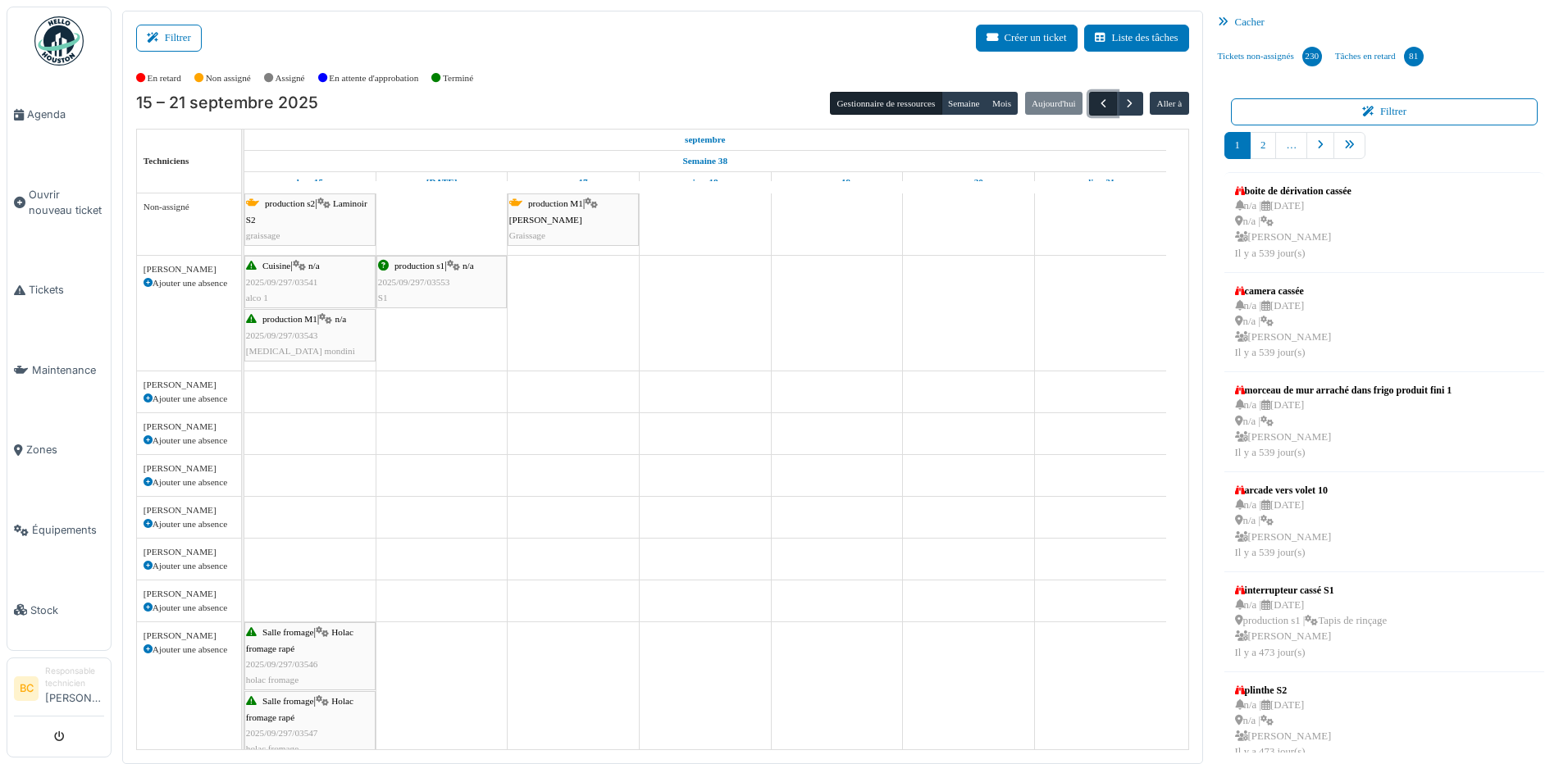
click at [1096, 101] on span "button" at bounding box center [1103, 104] width 14 height 14
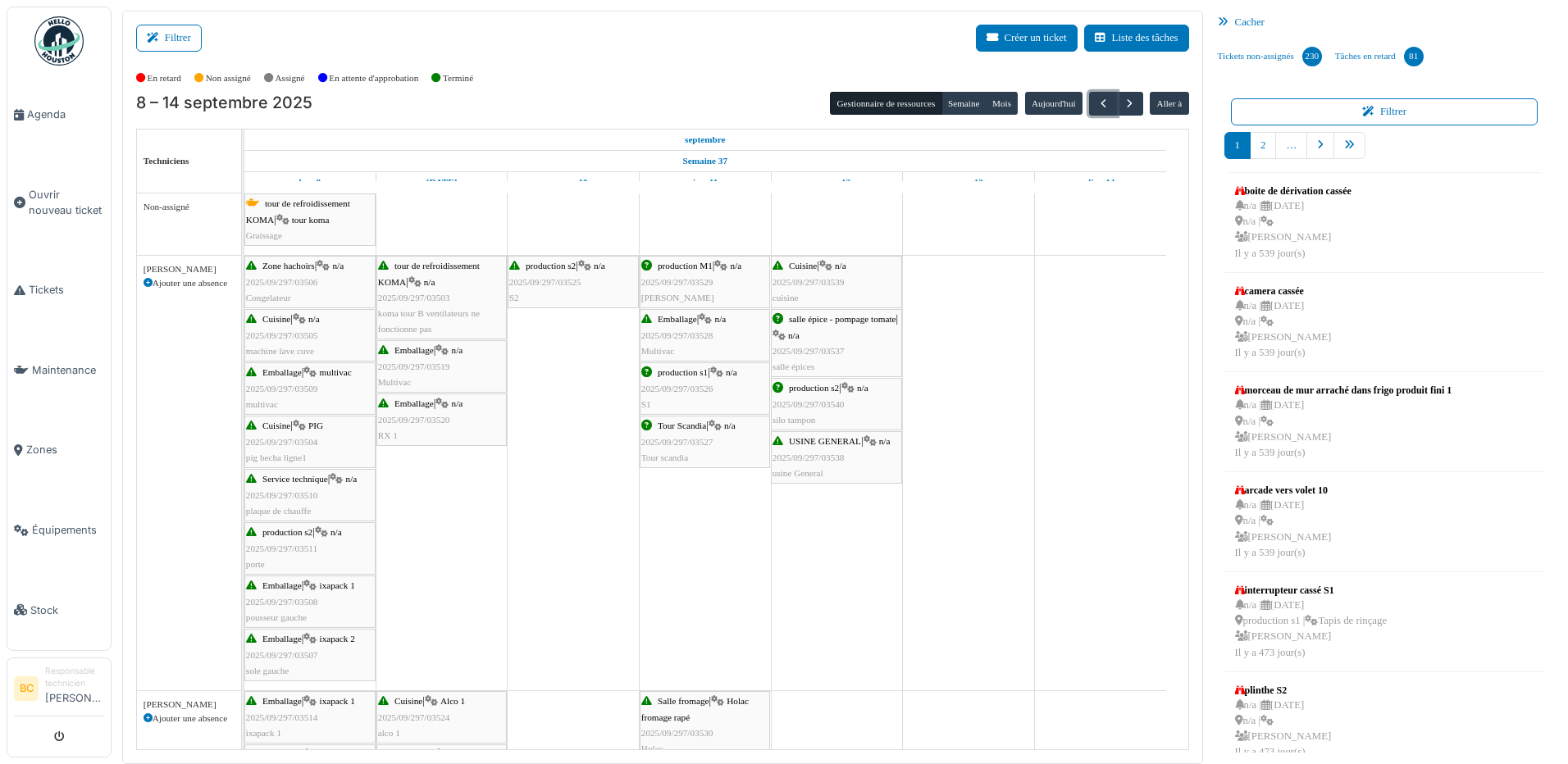
click at [690, 278] on span "2025/09/297/03529" at bounding box center [677, 282] width 72 height 10
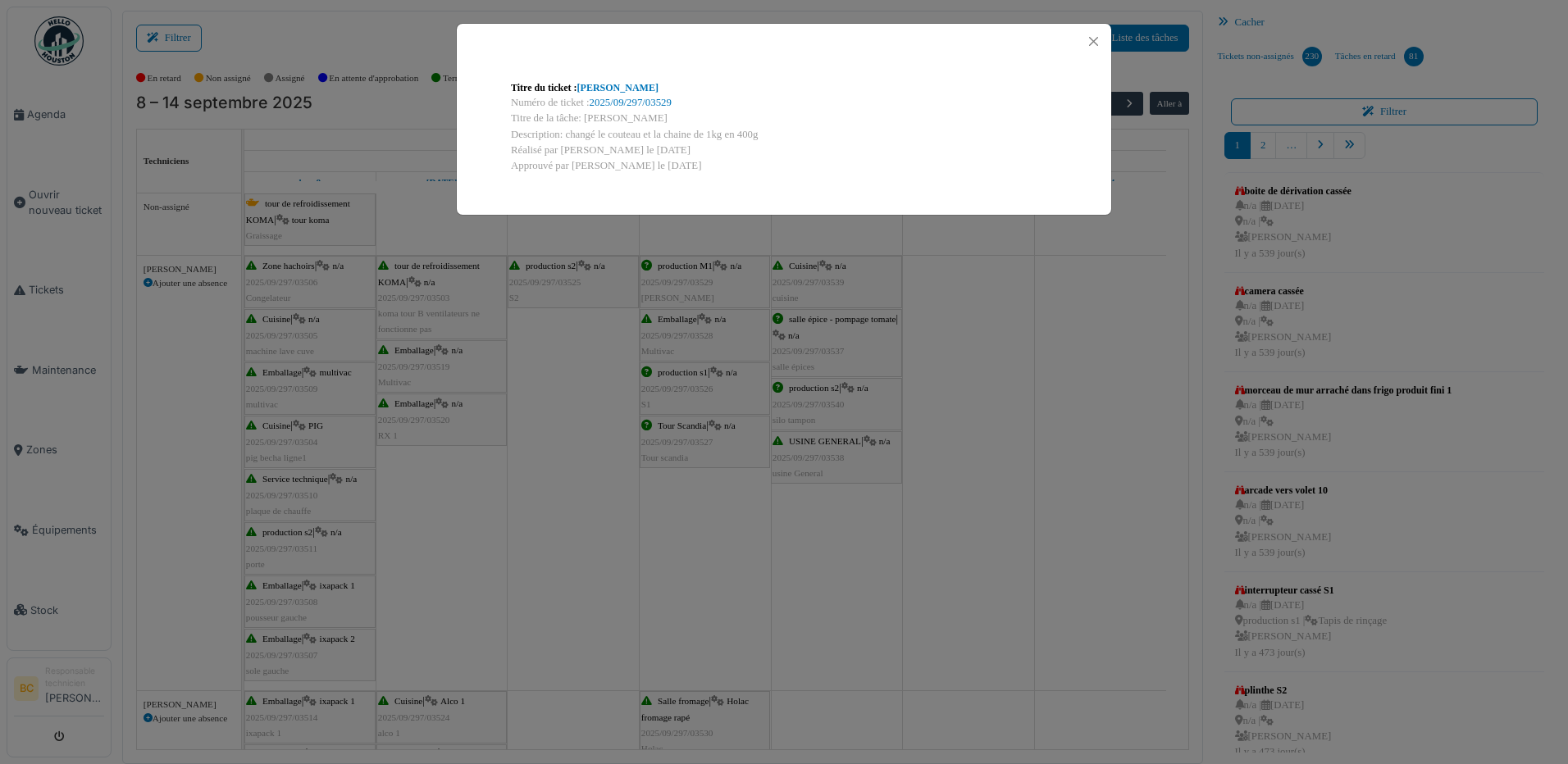
drag, startPoint x: 565, startPoint y: 131, endPoint x: 768, endPoint y: 134, distance: 203.0
click at [768, 134] on div "Description: changé le couteau et la chaine de 1kg en 400g" at bounding box center [783, 134] width 546 height 16
copy div "changé le couteau et la chaine de 1kg en 400g"
drag, startPoint x: 1002, startPoint y: 404, endPoint x: 340, endPoint y: 223, distance: 686.3
click at [1000, 404] on div "Titre du ticket : Mondini Numéro de ticket : 2025/09/297/03529 Titre de la tâch…" at bounding box center [784, 382] width 1568 height 764
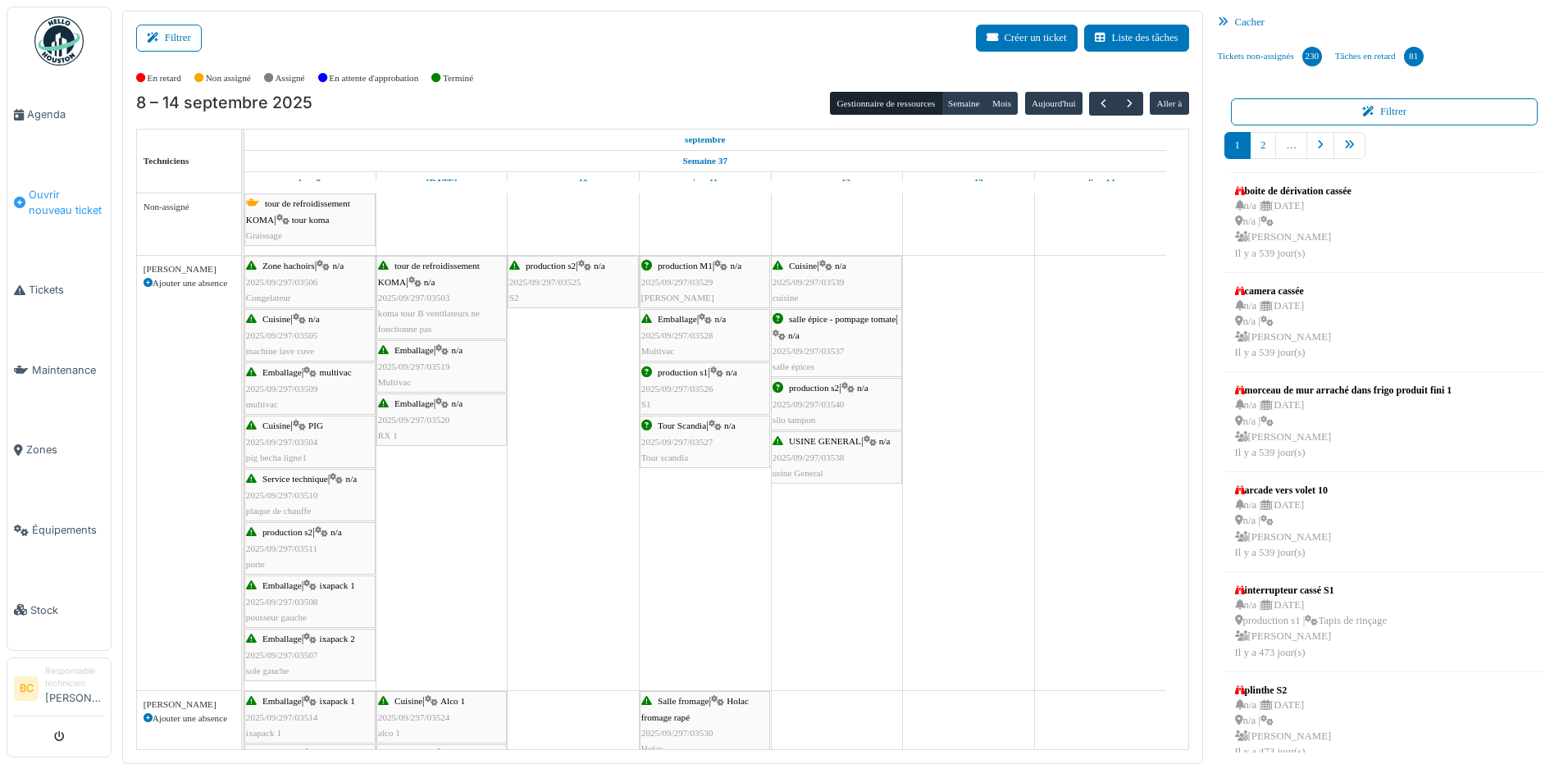
click at [64, 195] on span "Ouvrir nouveau ticket" at bounding box center [66, 203] width 75 height 31
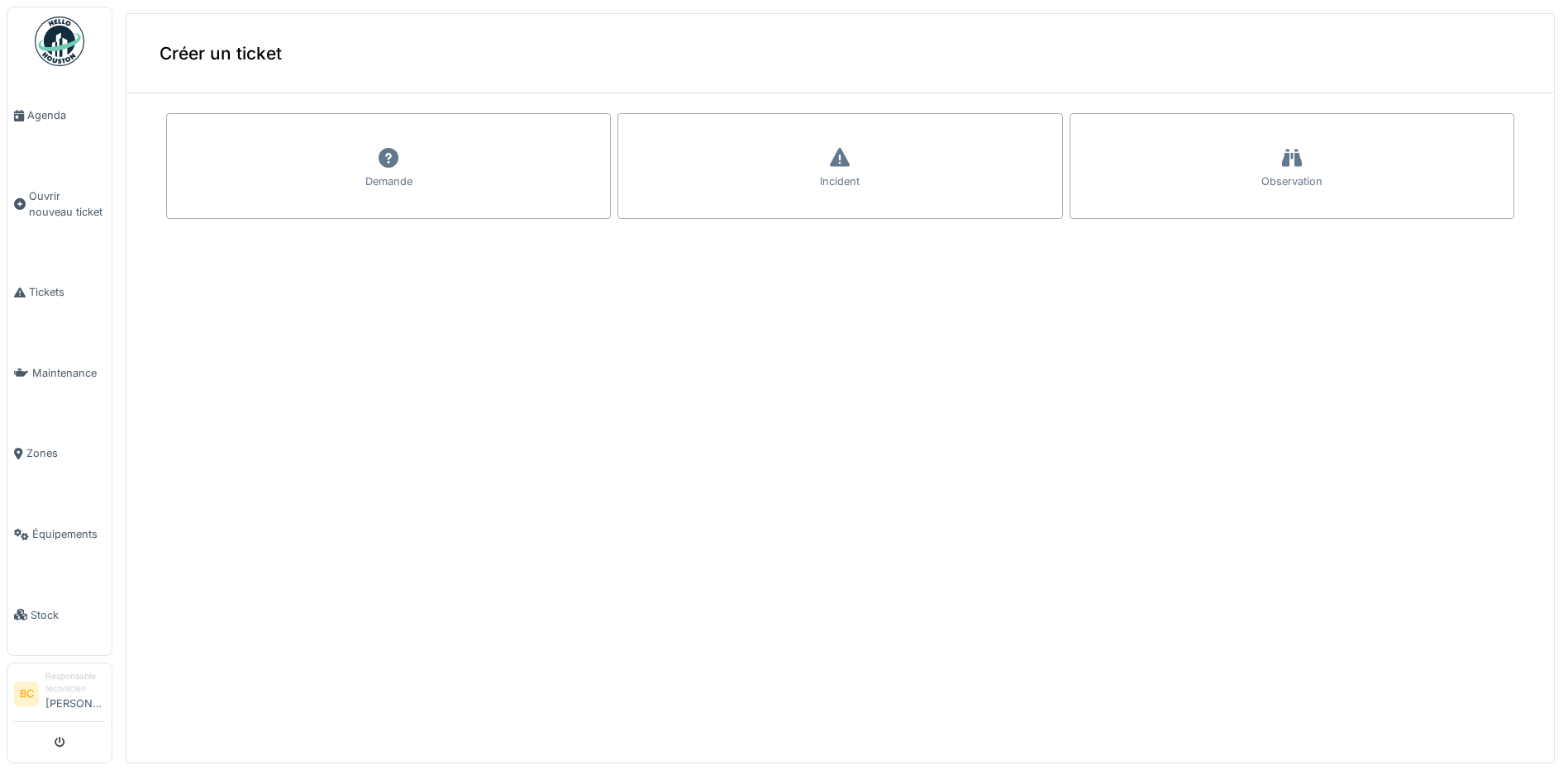
click at [312, 149] on div "Demande" at bounding box center [388, 166] width 444 height 106
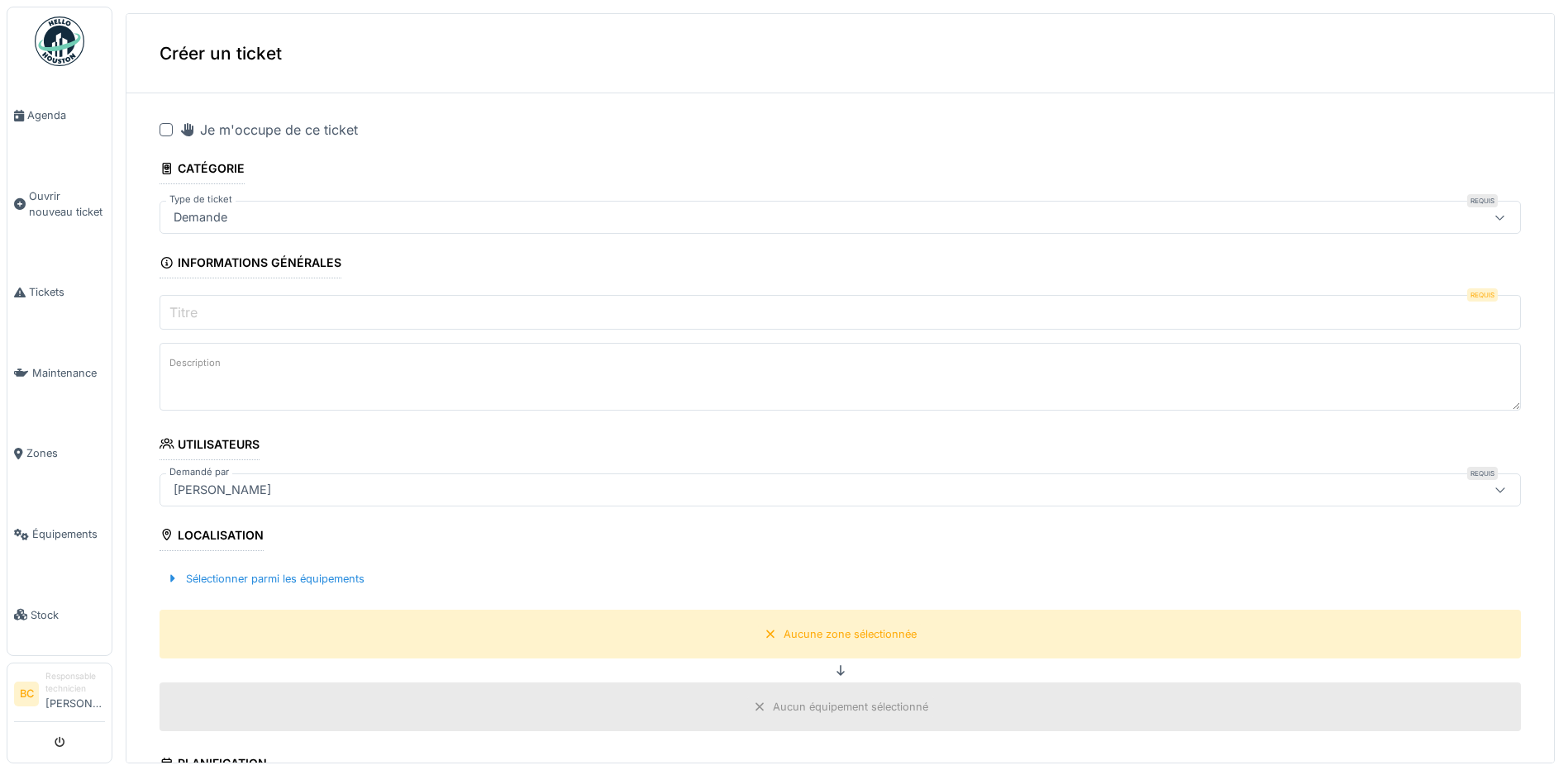
click at [164, 129] on div at bounding box center [166, 129] width 13 height 13
click at [184, 309] on label "Titre" at bounding box center [184, 312] width 35 height 20
click at [184, 309] on input "Titre" at bounding box center [840, 312] width 1361 height 35
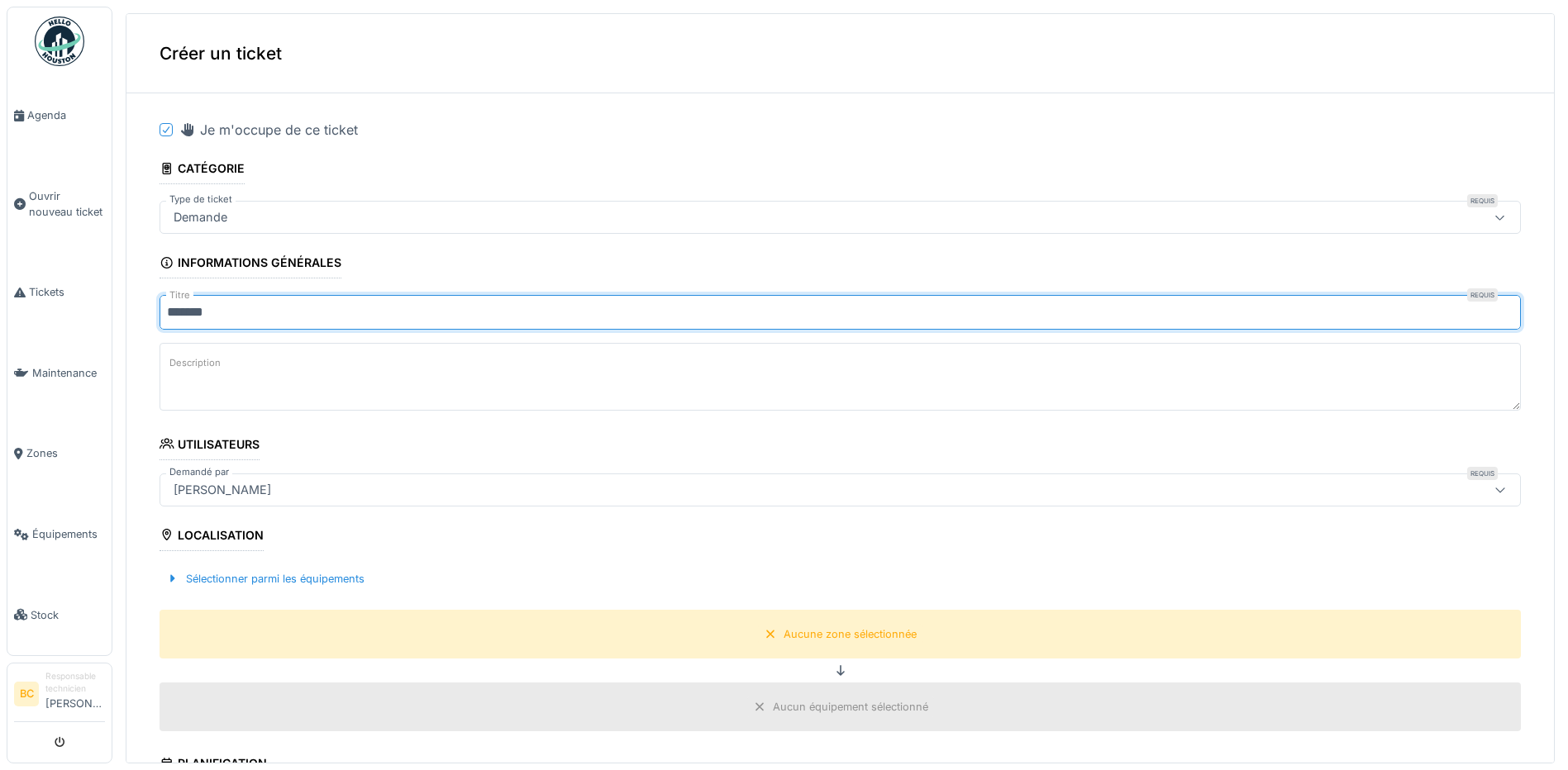
type input "*******"
click at [247, 368] on textarea "Description" at bounding box center [840, 377] width 1361 height 68
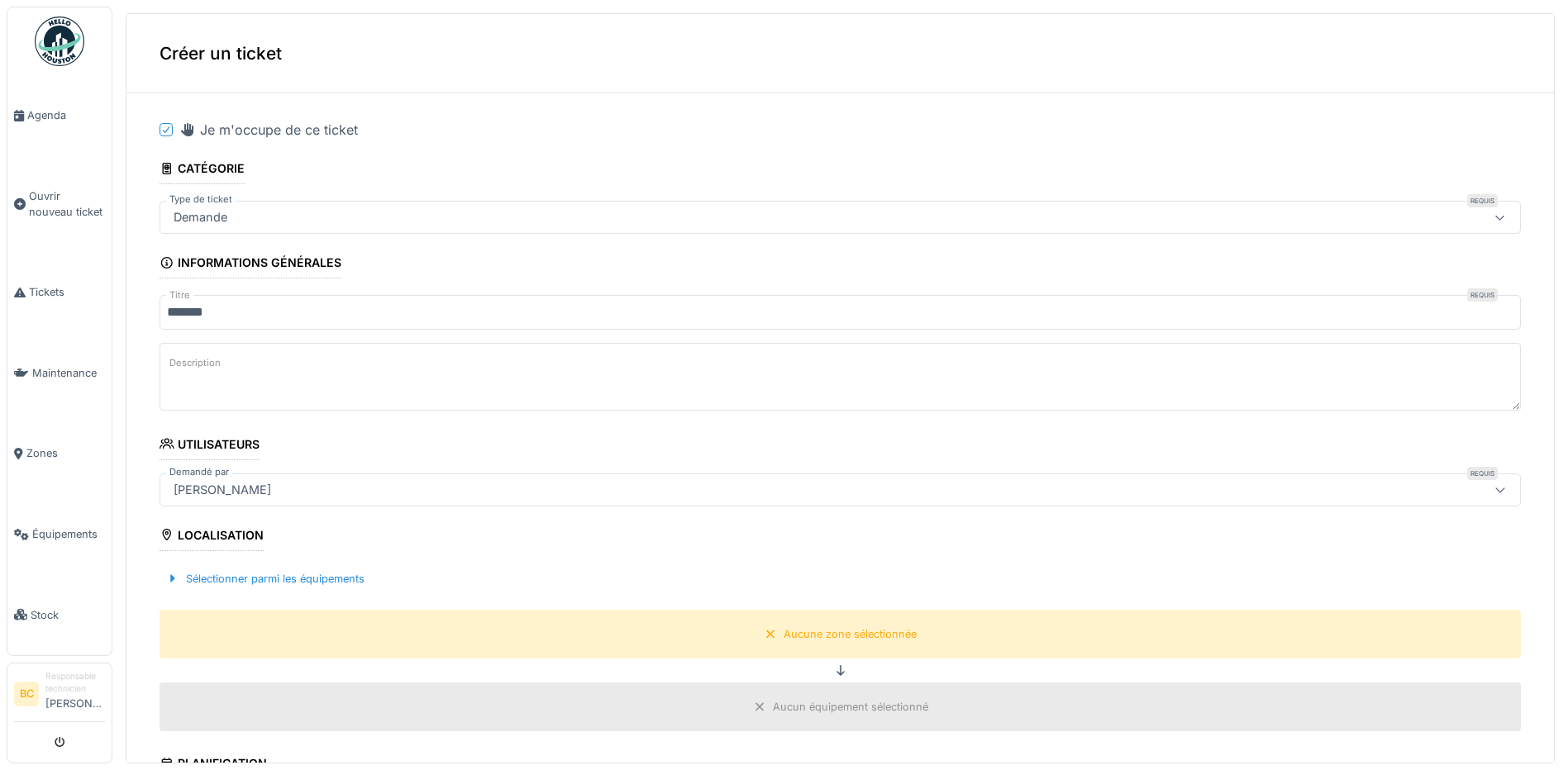
paste textarea "**********"
type textarea "**********"
click at [819, 632] on div "Aucune zone sélectionnée" at bounding box center [850, 634] width 133 height 16
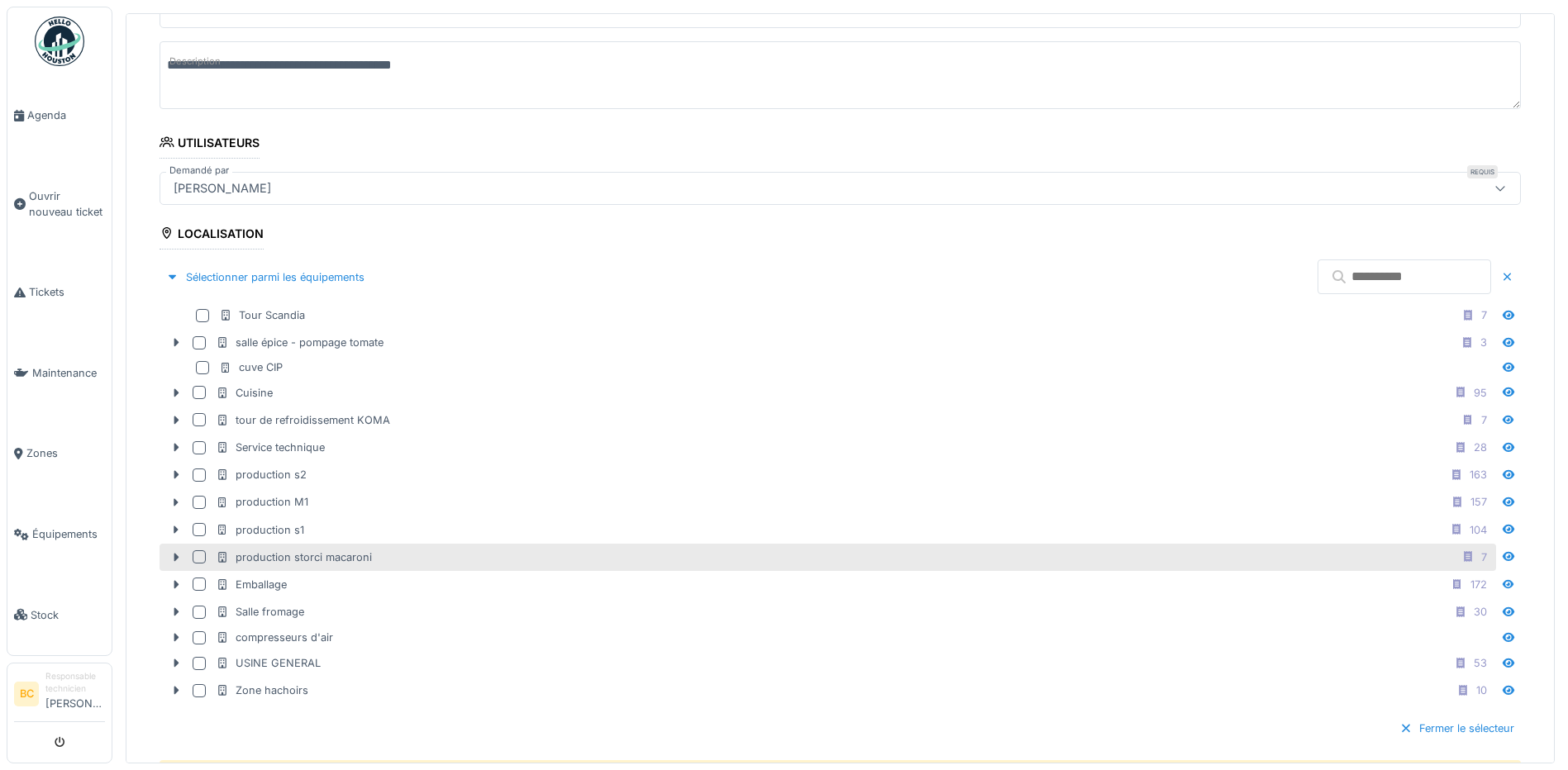
scroll to position [331, 0]
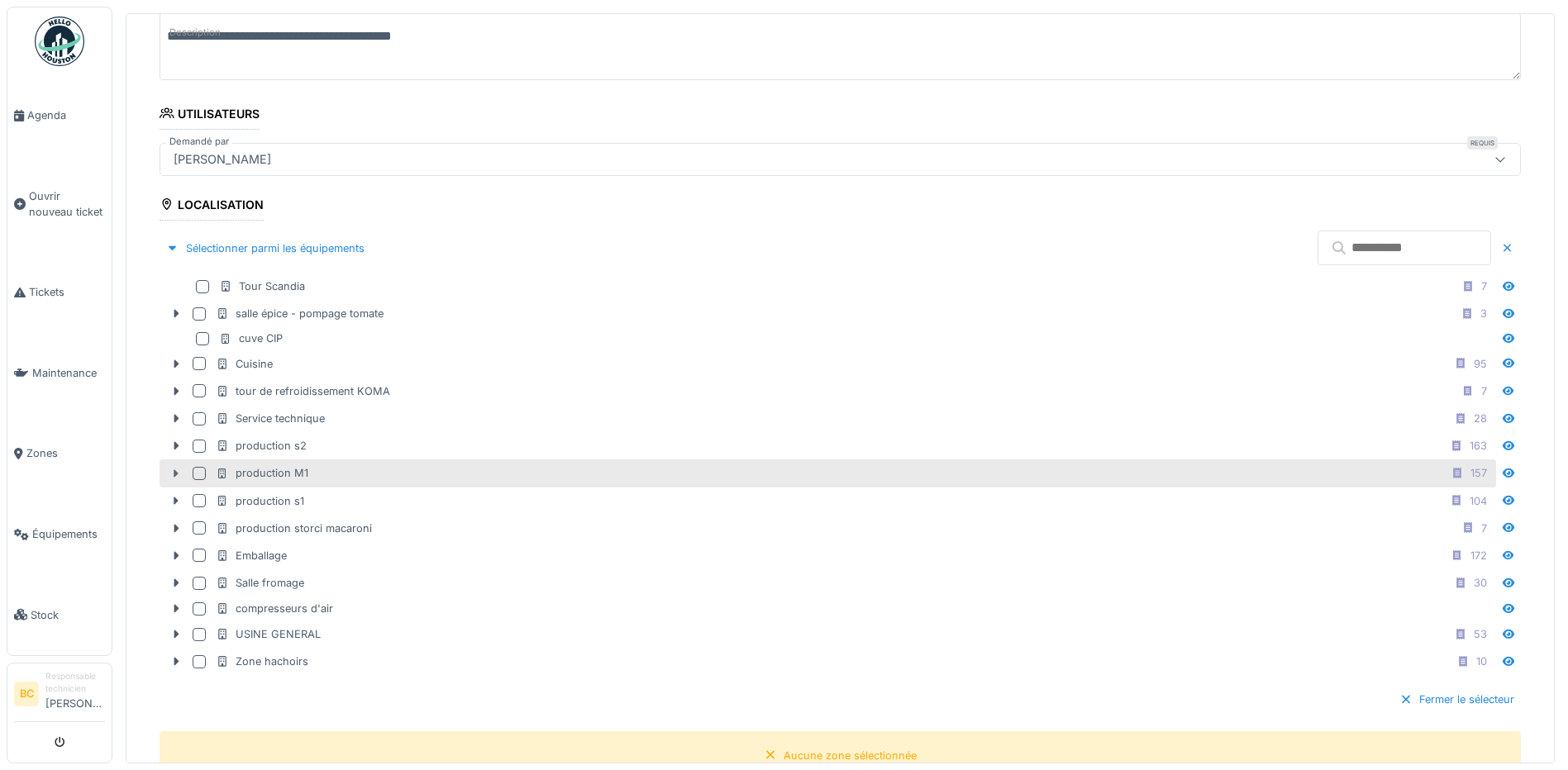
click at [177, 469] on icon at bounding box center [176, 474] width 13 height 11
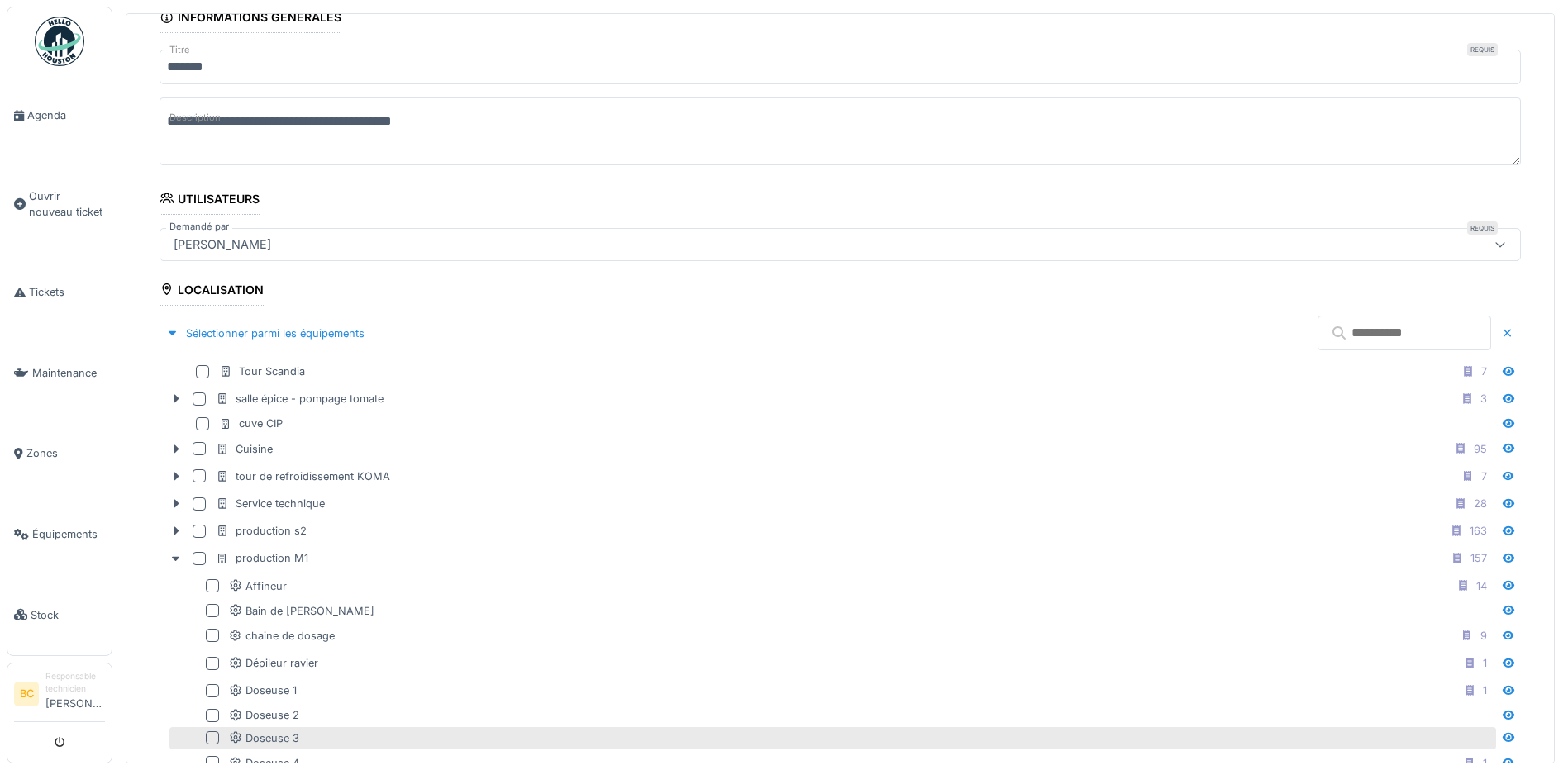
scroll to position [83, 0]
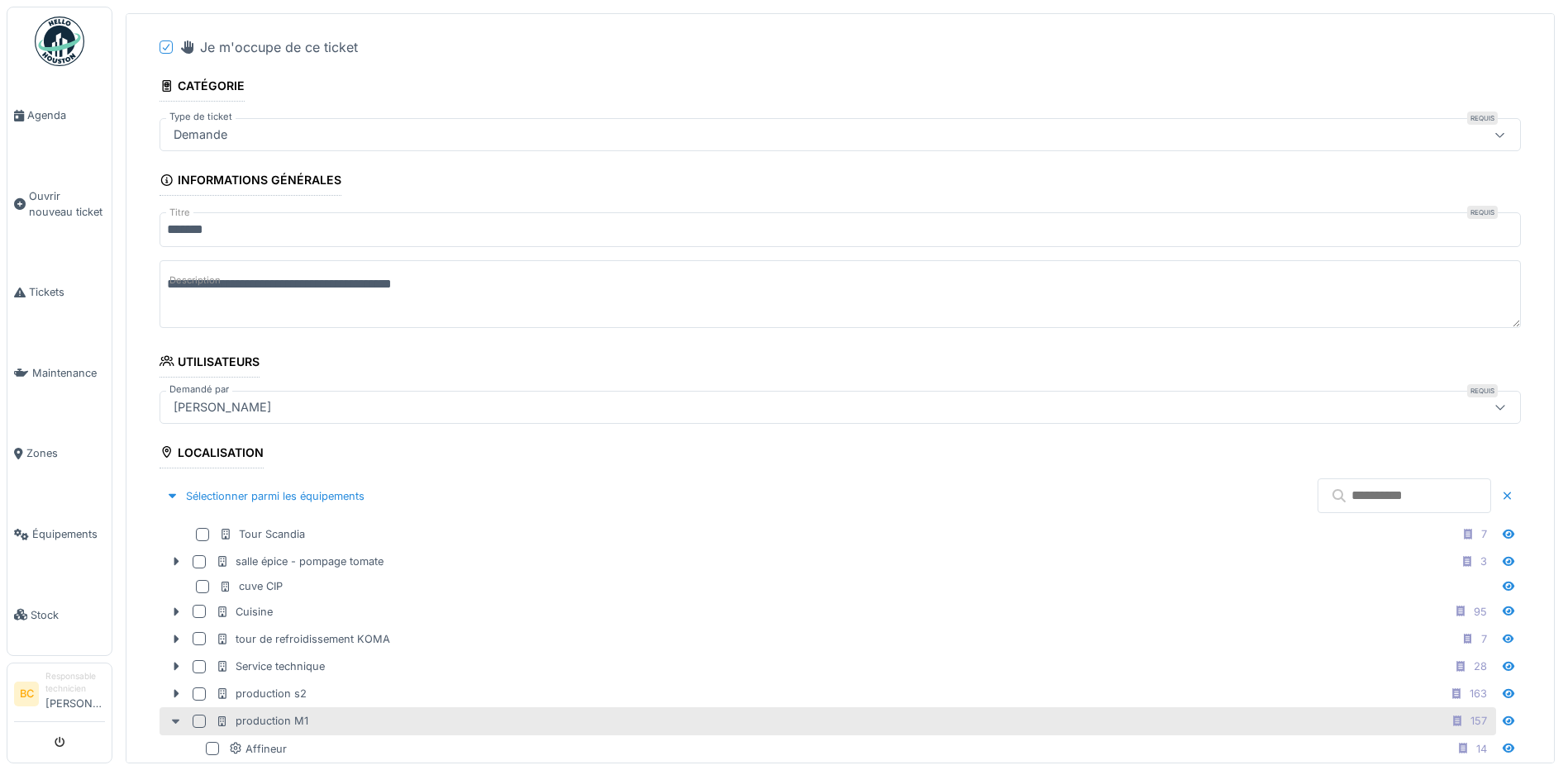
click at [173, 723] on icon at bounding box center [176, 722] width 13 height 11
click at [195, 722] on div at bounding box center [200, 722] width 13 height 13
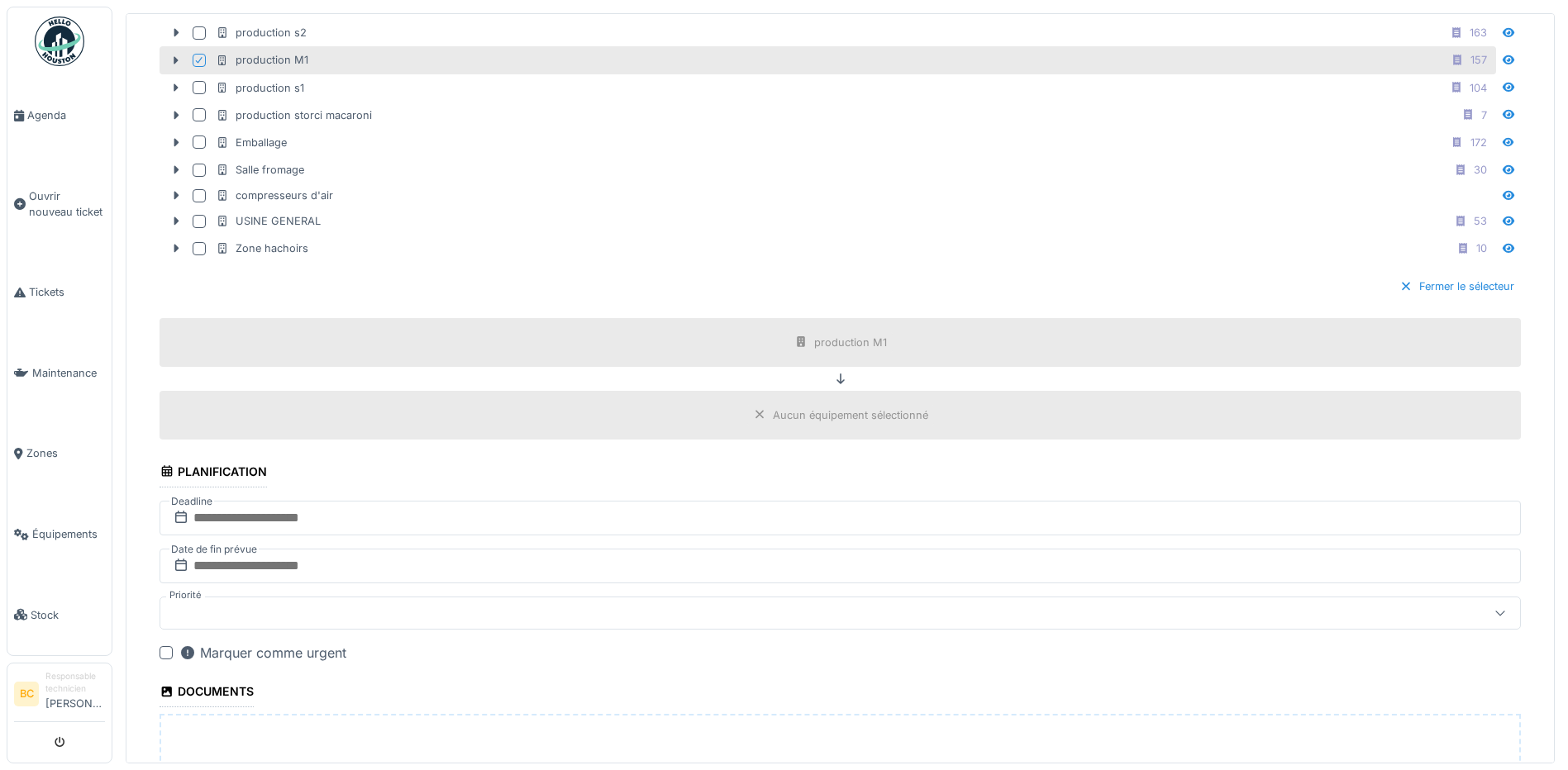
scroll to position [1050, 0]
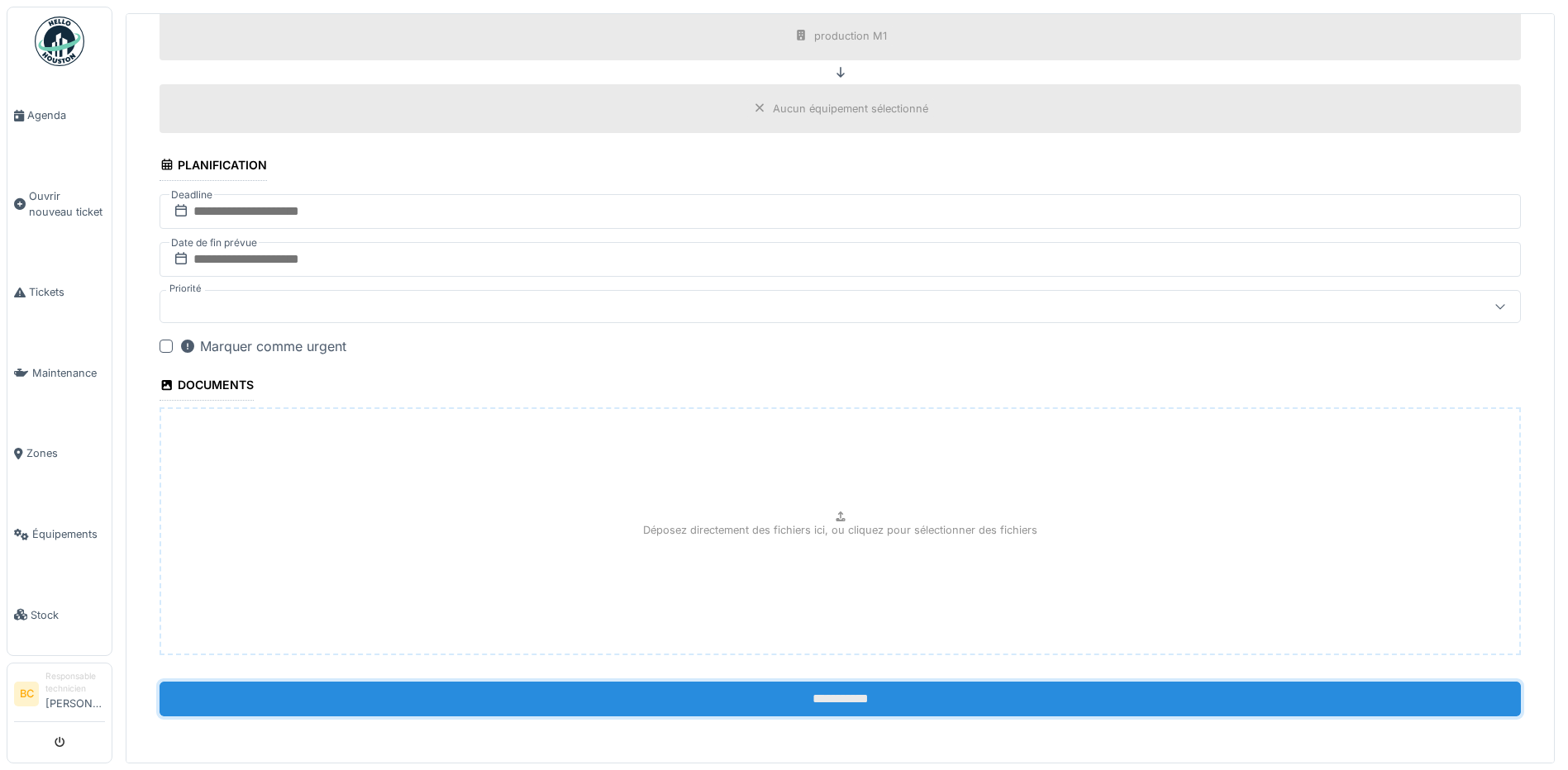
click at [743, 699] on input "**********" at bounding box center [840, 699] width 1361 height 35
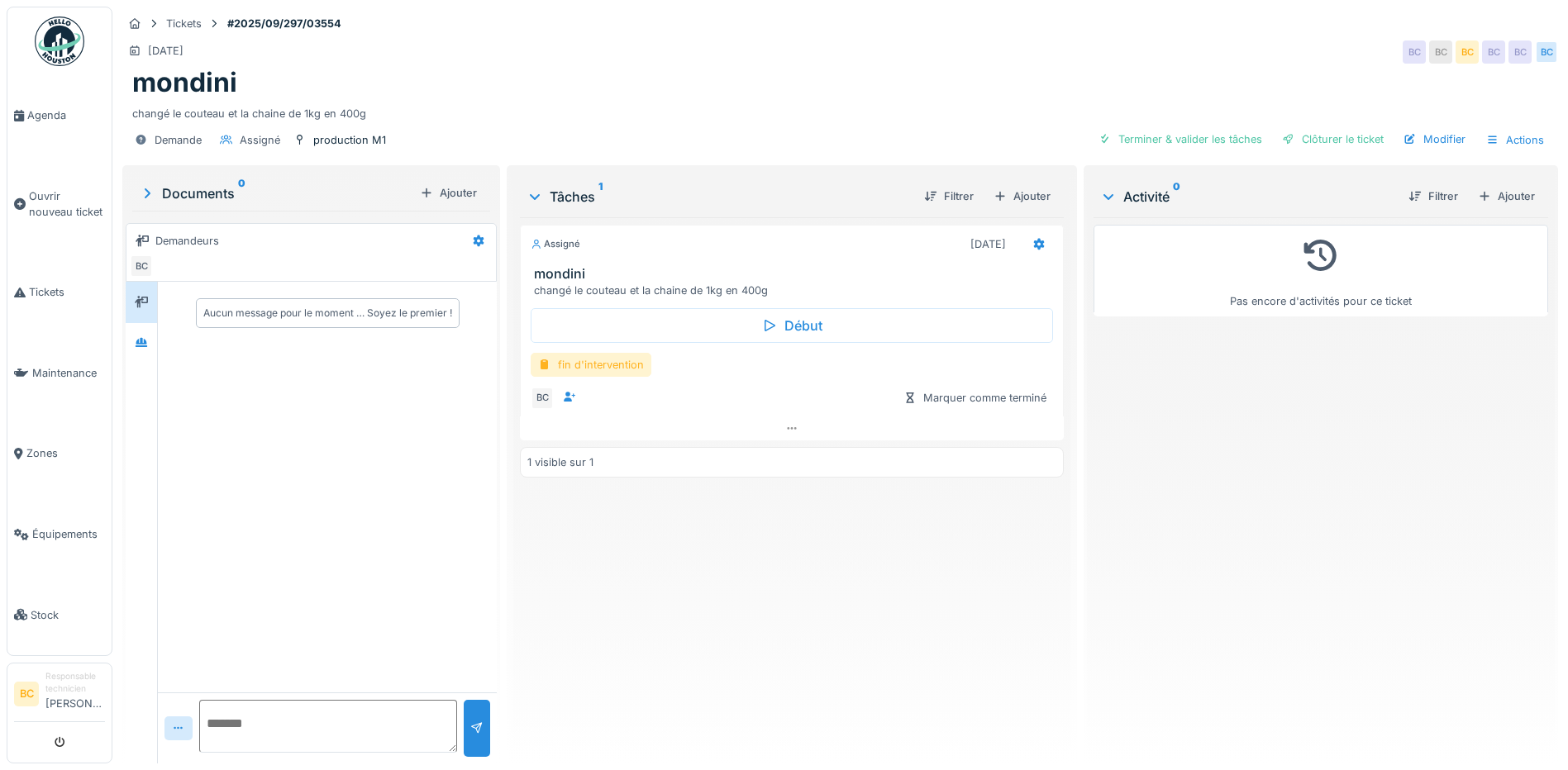
click at [602, 365] on div "fin d'intervention" at bounding box center [591, 364] width 120 height 24
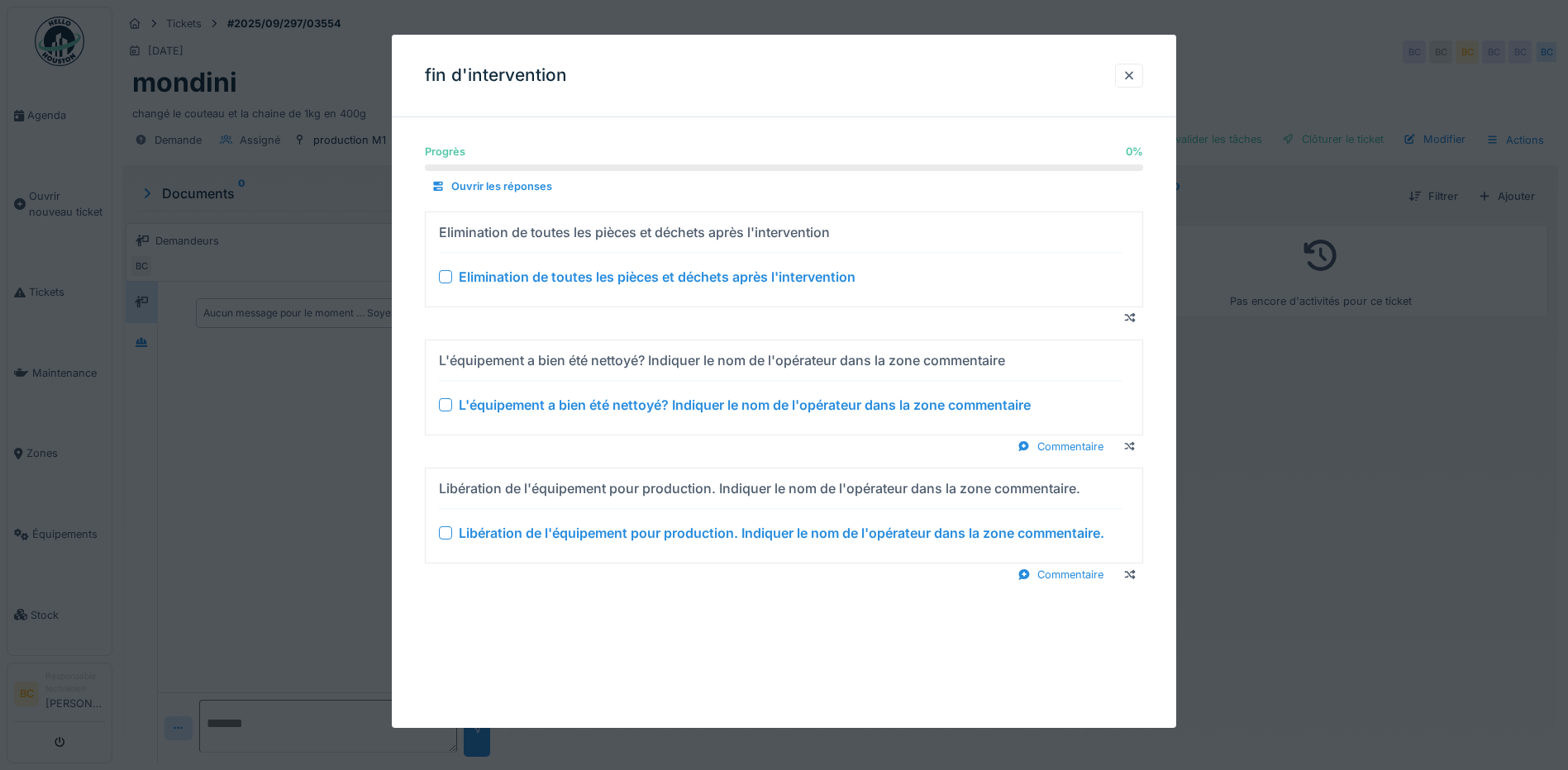
click at [588, 271] on div "Elimination de toutes les pièces et déchets après l'intervention" at bounding box center [657, 277] width 397 height 20
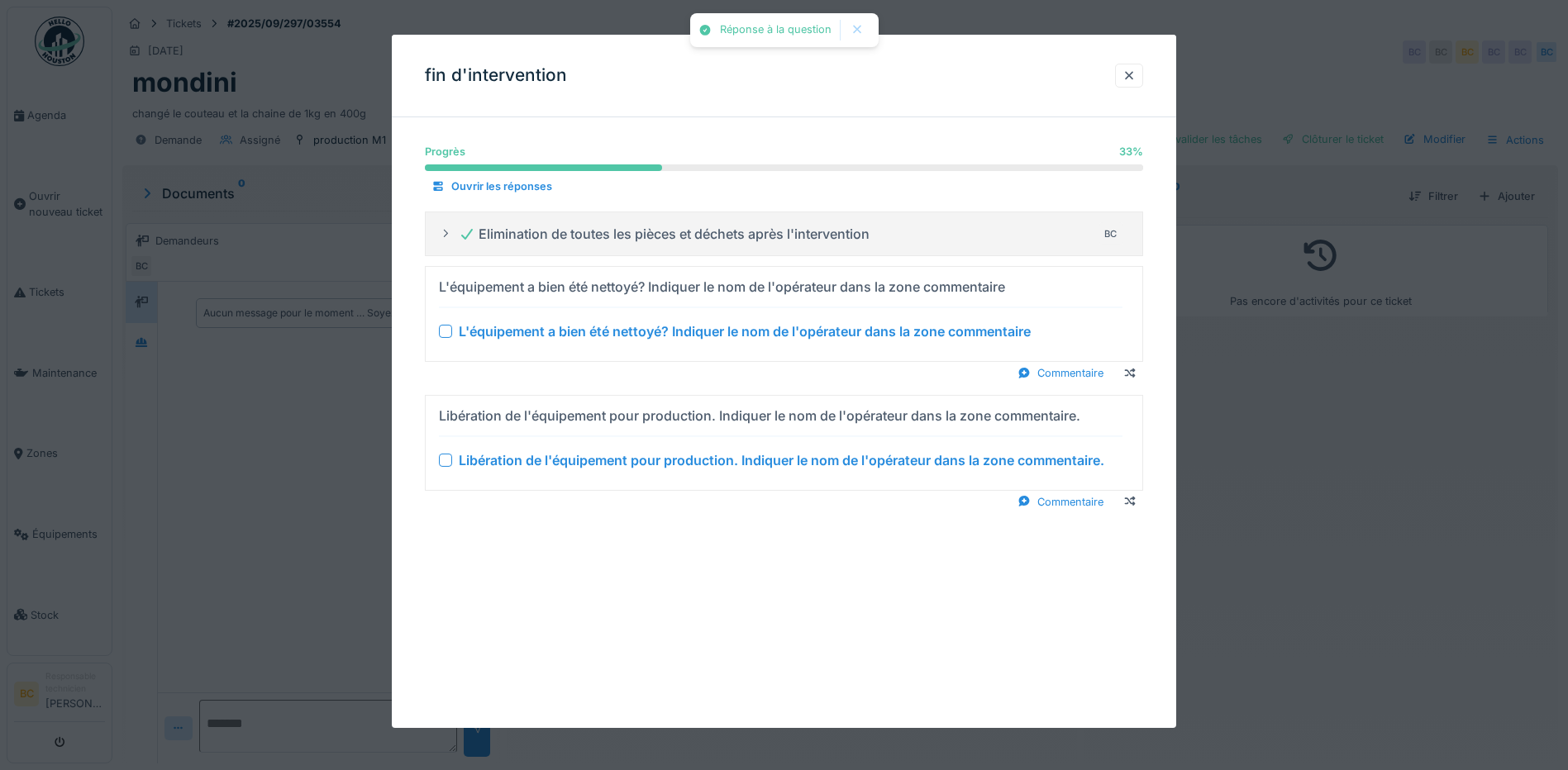
click at [611, 330] on div "L'équipement a bien été nettoyé? Indiquer le nom de l'opérateur dans la zone co…" at bounding box center [744, 332] width 572 height 20
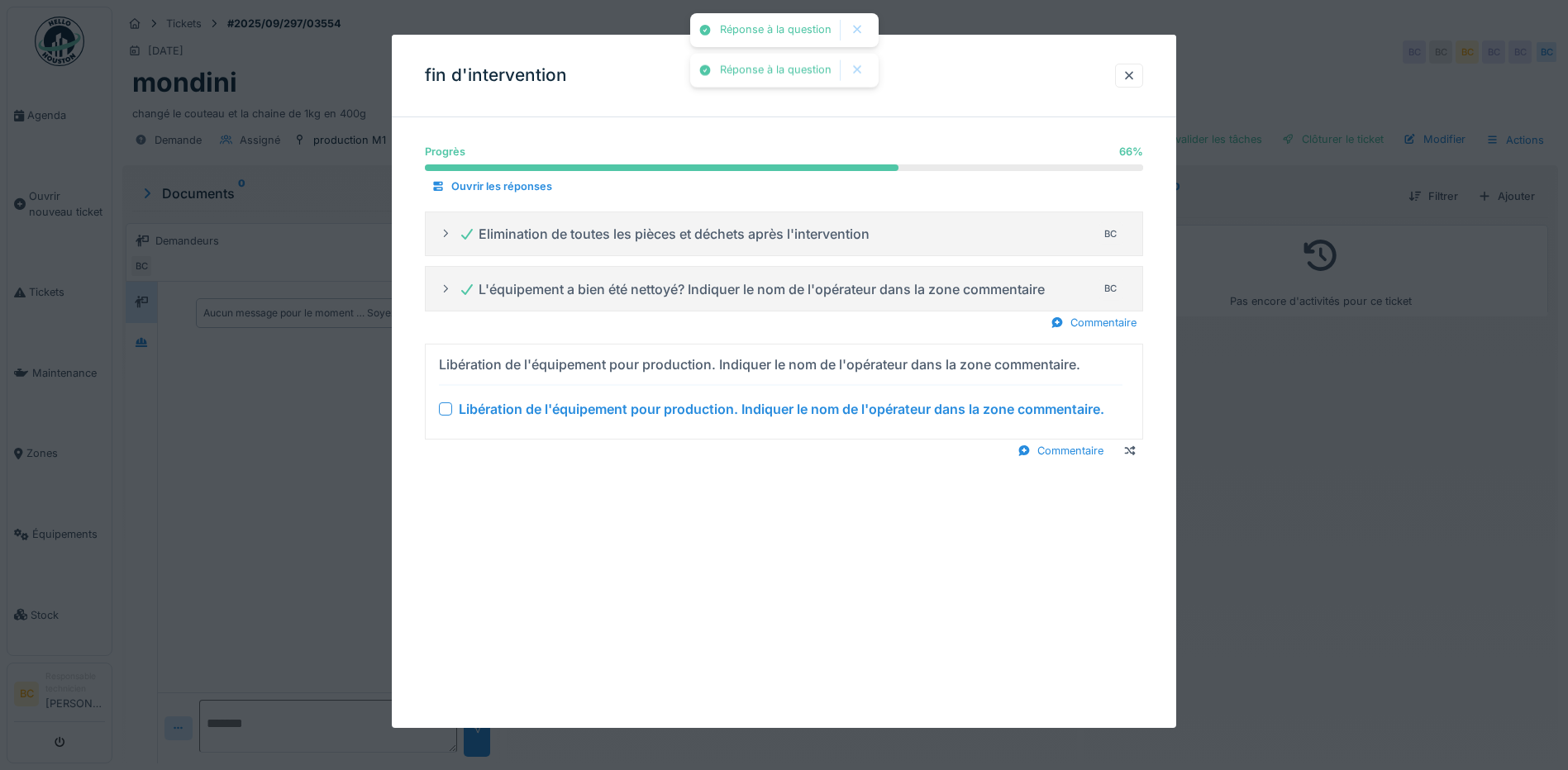
click at [635, 409] on div "Libération de l'équipement pour production. Indiquer le nom de l'opérateur dans…" at bounding box center [781, 409] width 646 height 20
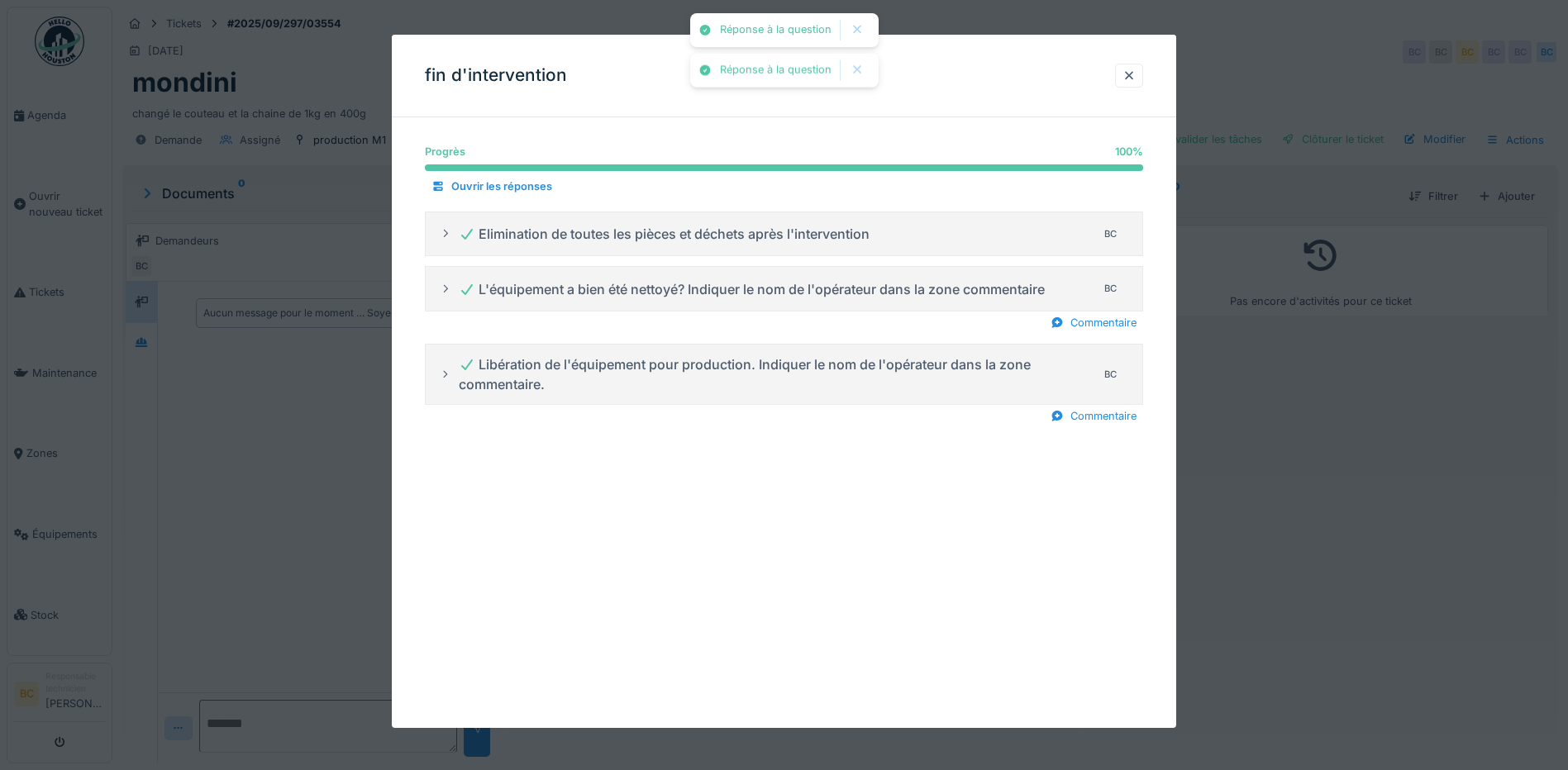
drag, startPoint x: 1394, startPoint y: 456, endPoint x: 1068, endPoint y: 422, distance: 327.8
click at [1393, 456] on div at bounding box center [784, 385] width 1568 height 770
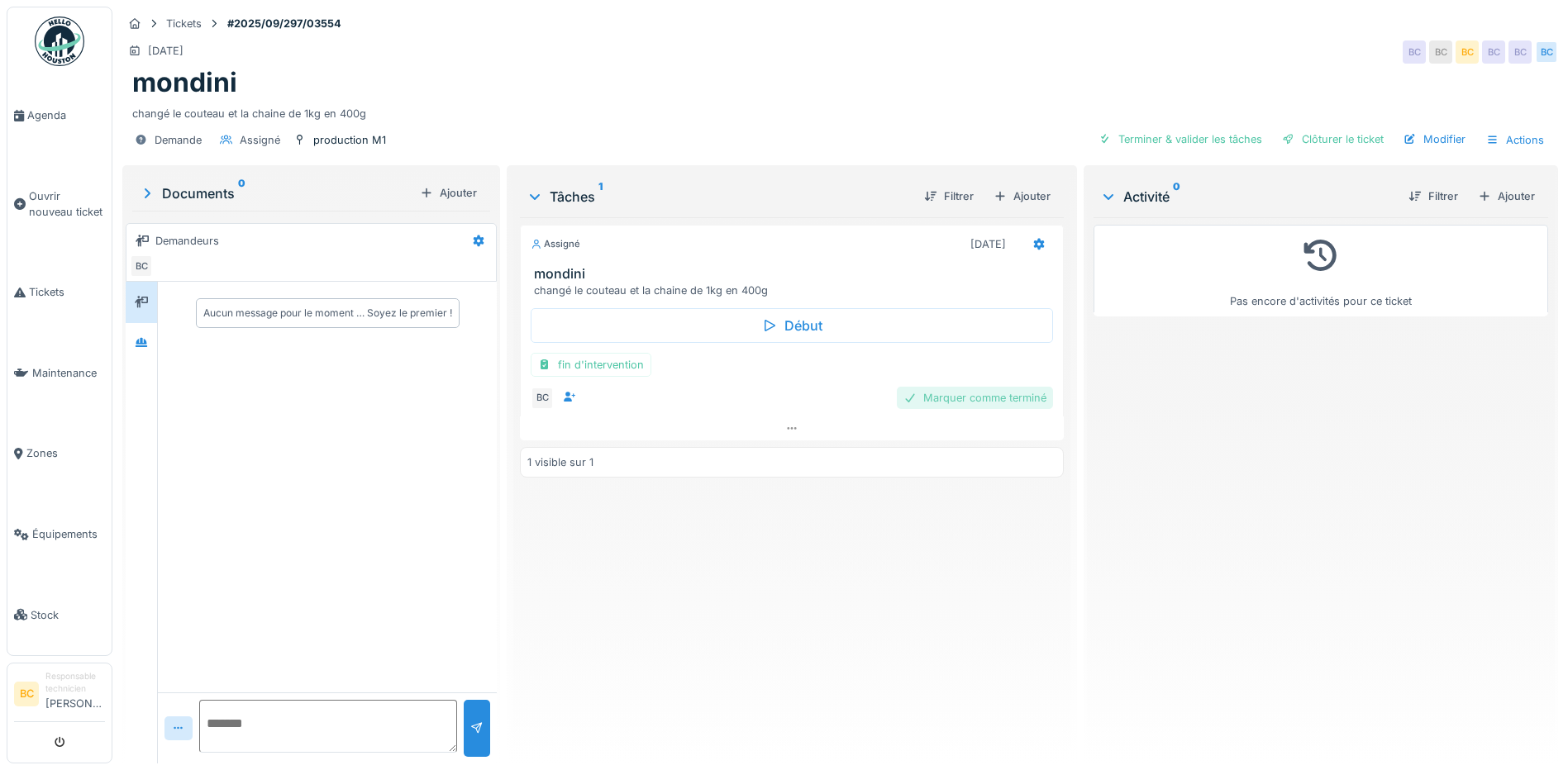
click at [940, 397] on div "Marquer comme terminé" at bounding box center [974, 398] width 156 height 23
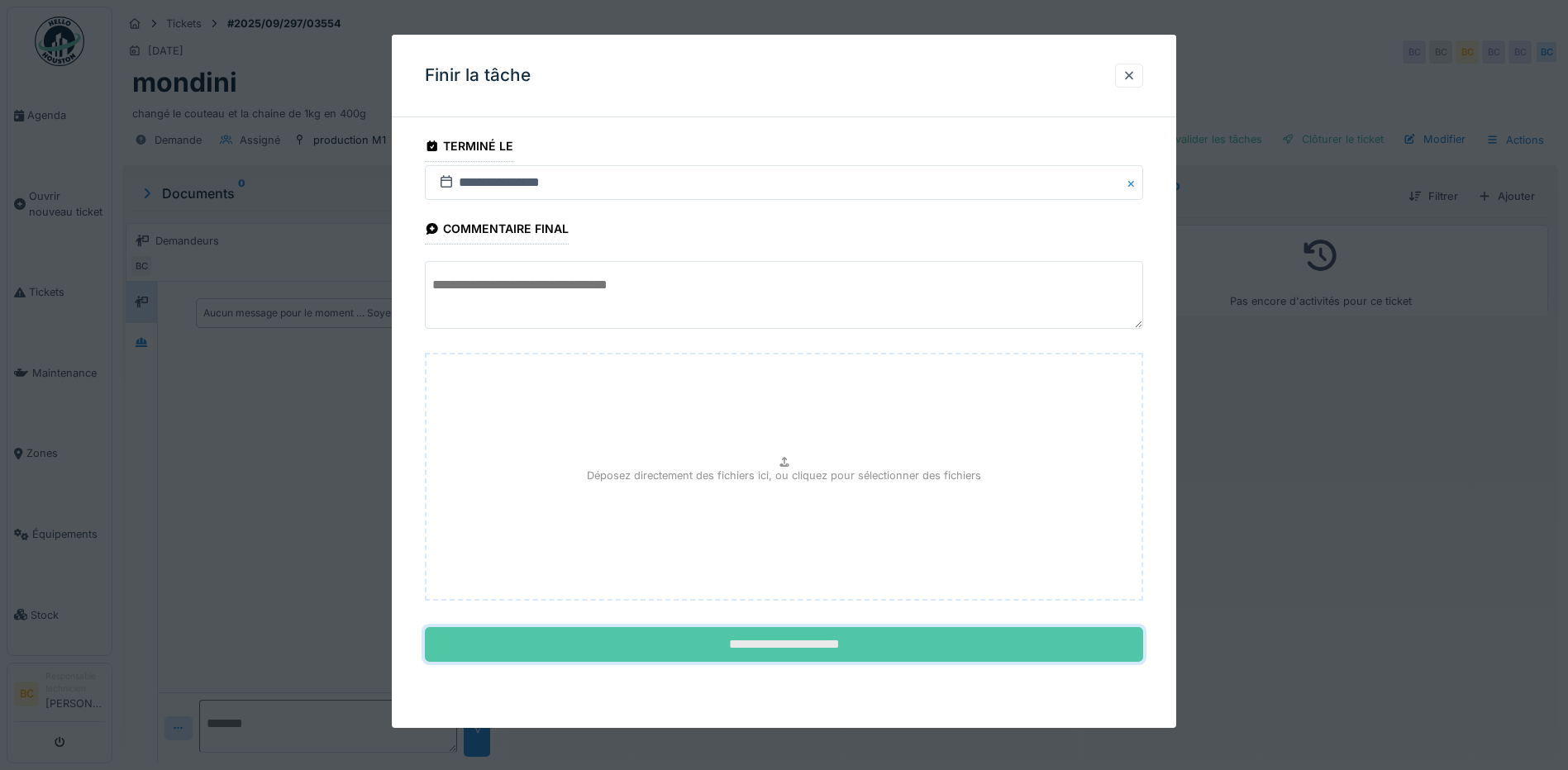
click at [738, 643] on input "**********" at bounding box center [784, 645] width 718 height 35
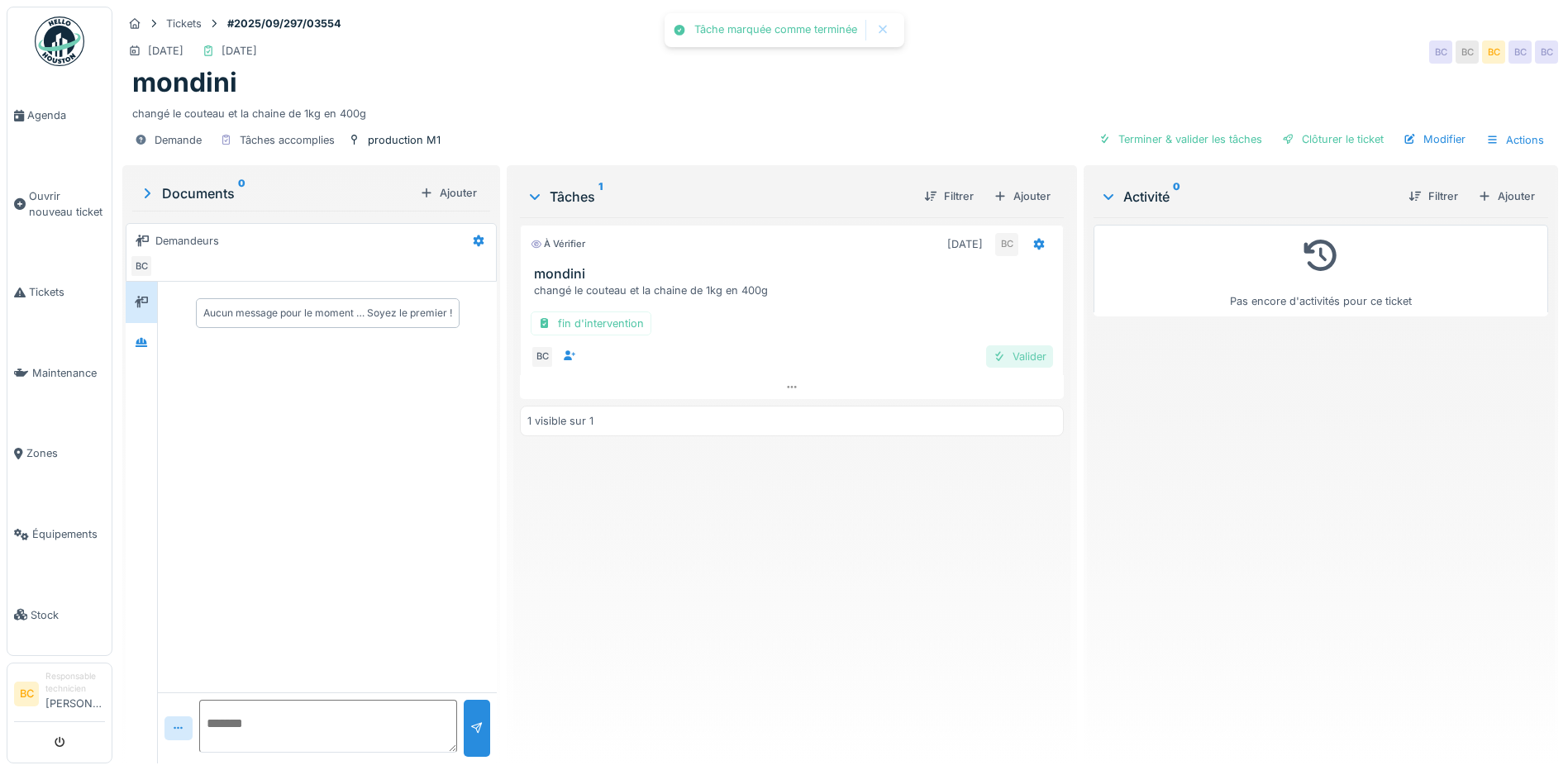
click at [997, 349] on div "Valider" at bounding box center [1019, 357] width 67 height 23
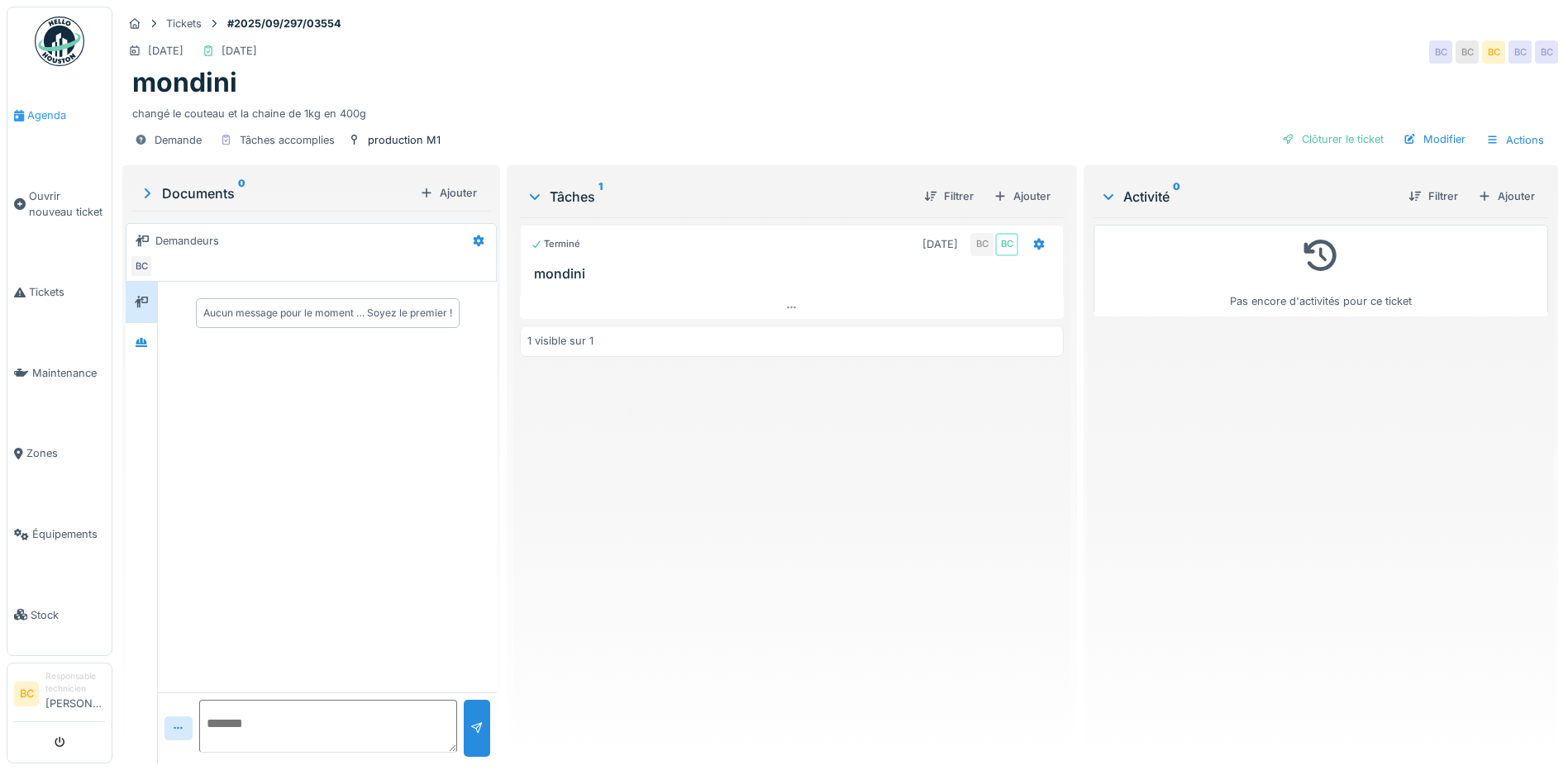
click at [30, 109] on span "Agenda" at bounding box center [66, 115] width 78 height 16
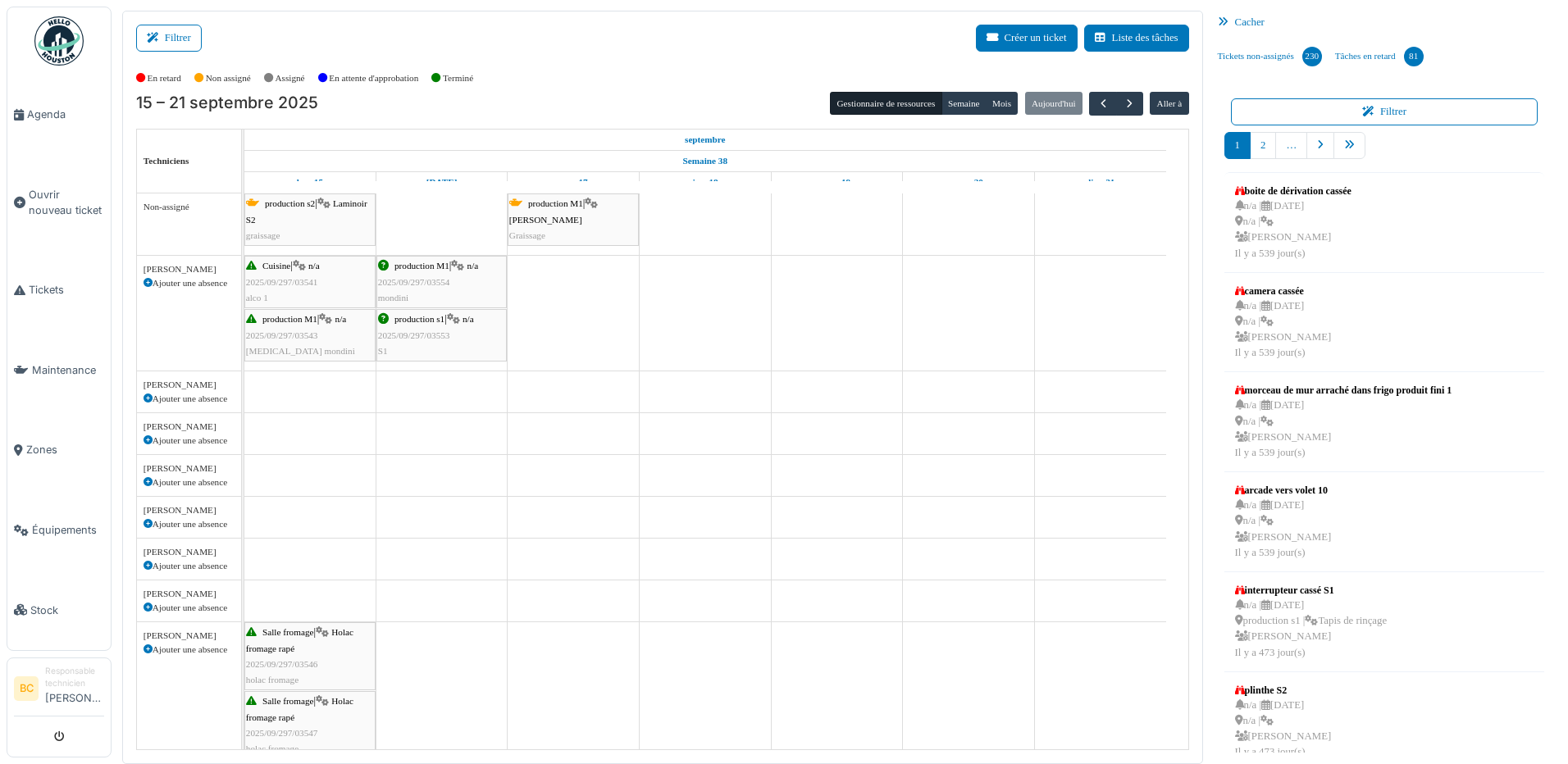
click at [422, 331] on span "2025/09/297/03553" at bounding box center [414, 336] width 72 height 10
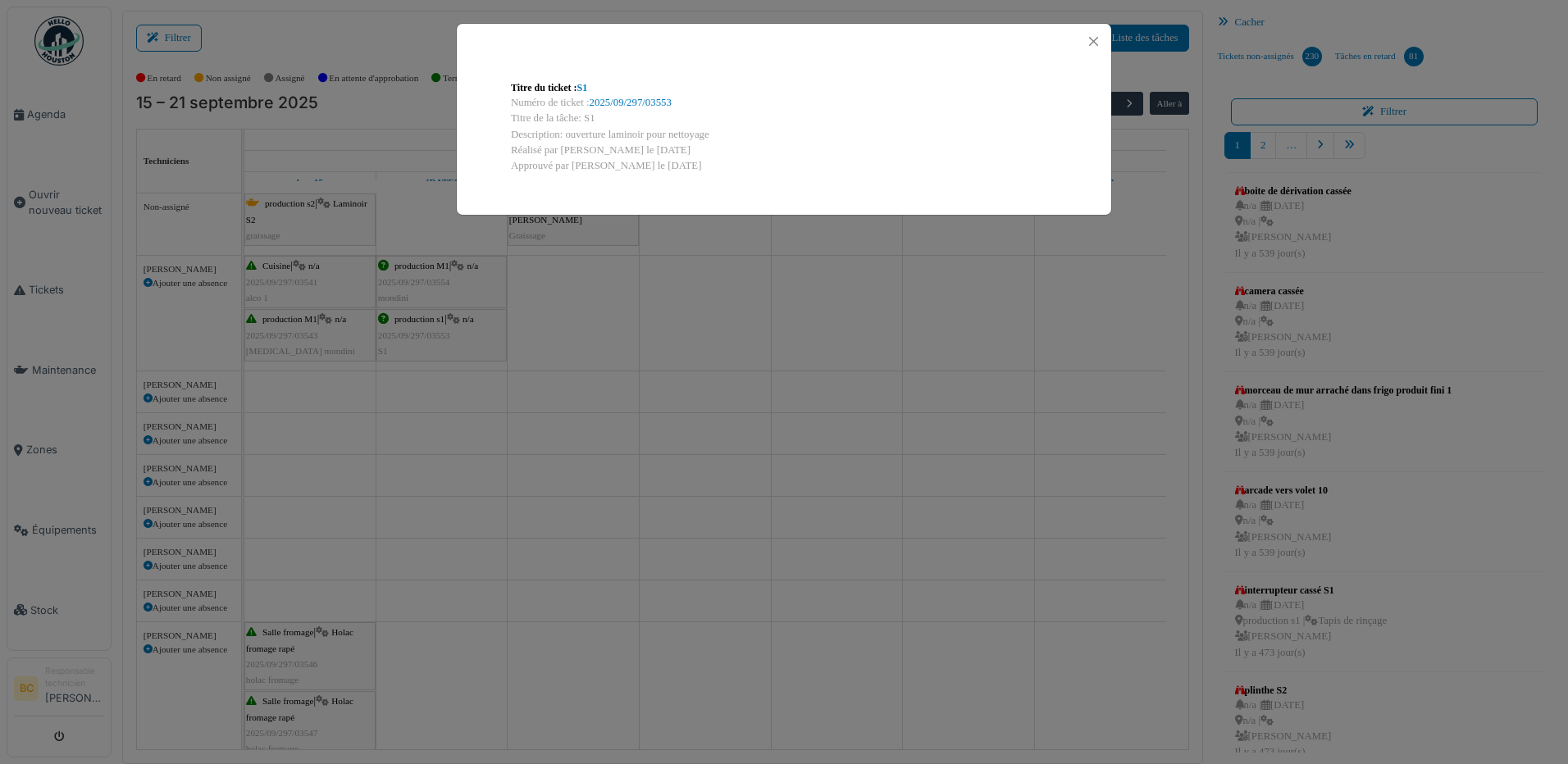
drag, startPoint x: 564, startPoint y: 131, endPoint x: 732, endPoint y: 133, distance: 168.0
click at [732, 133] on div "Description: ouverture laminoir pour nettoyage" at bounding box center [783, 134] width 546 height 16
copy div "ouverture laminoir pour nettoyage"
click at [559, 428] on div "Titre du ticket : S1 Numéro de ticket : 2025/09/297/03553 Titre de la tâche: S1…" at bounding box center [784, 382] width 1568 height 764
